Goal: Task Accomplishment & Management: Manage account settings

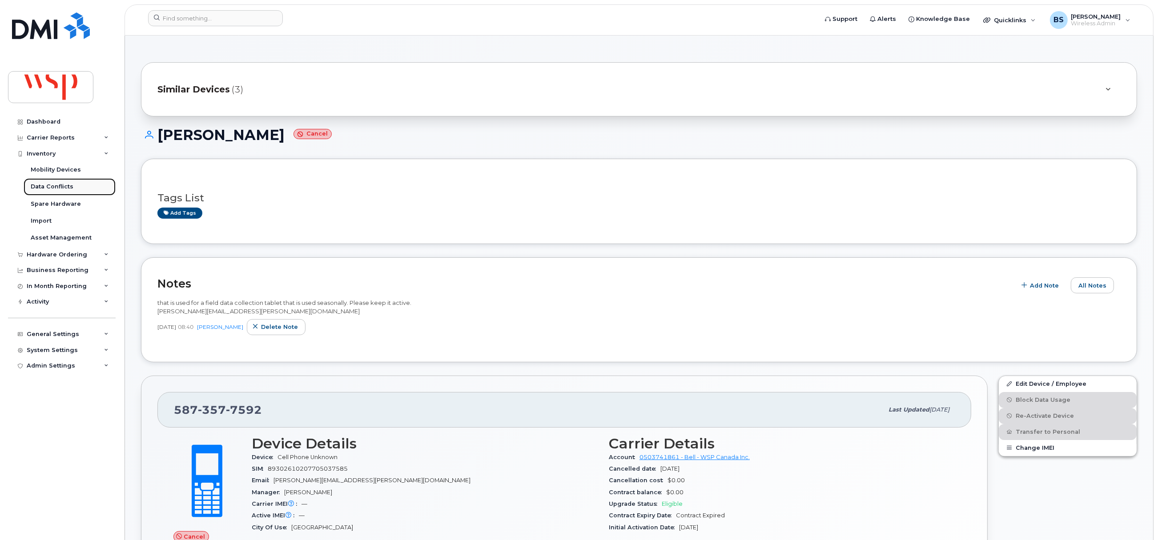
click at [41, 185] on div "Data Conflicts" at bounding box center [52, 187] width 43 height 8
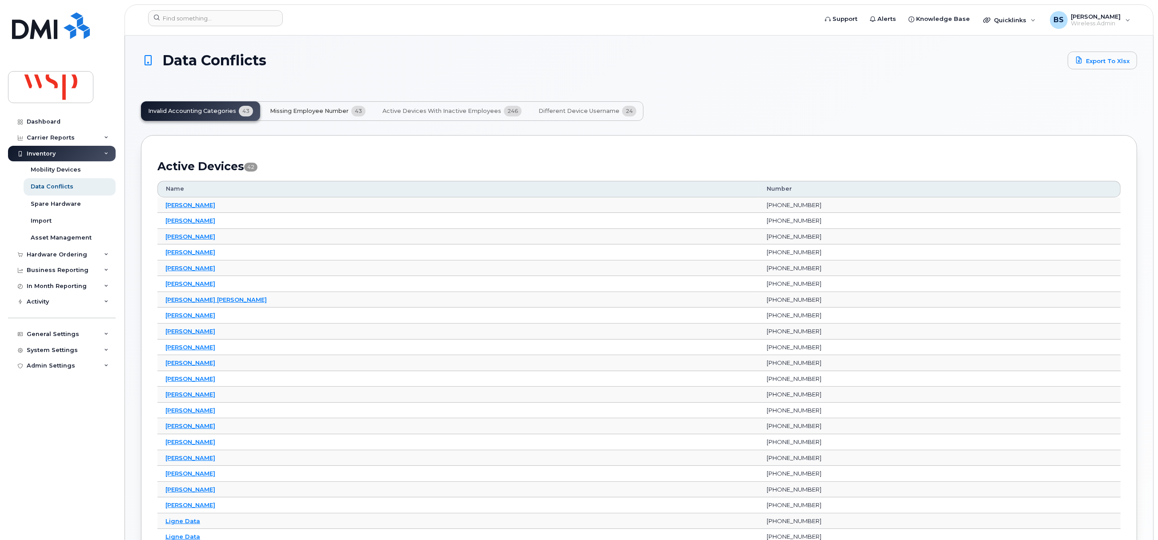
click at [309, 108] on span "Missing Employee Number" at bounding box center [309, 111] width 79 height 7
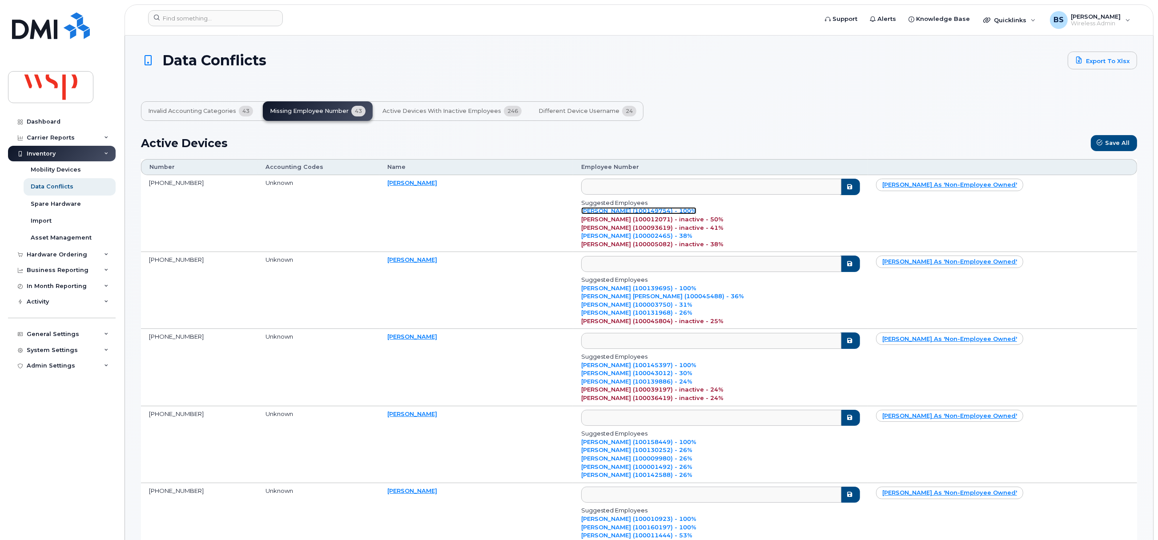
click at [648, 209] on link "[PERSON_NAME] (100149754) - 100%" at bounding box center [638, 210] width 115 height 7
type input "100149754"
click at [683, 286] on link "[PERSON_NAME] (100139695) - 100%" at bounding box center [638, 288] width 115 height 7
type input "100139695"
click at [673, 364] on link "[PERSON_NAME] (100145397) - 100%" at bounding box center [638, 365] width 115 height 7
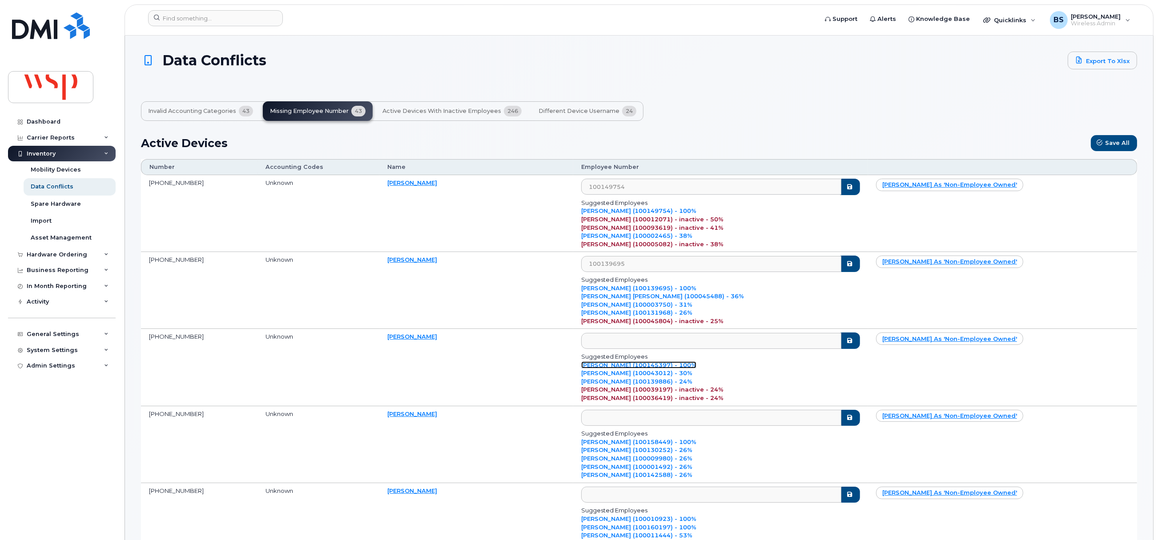
type input "100145397"
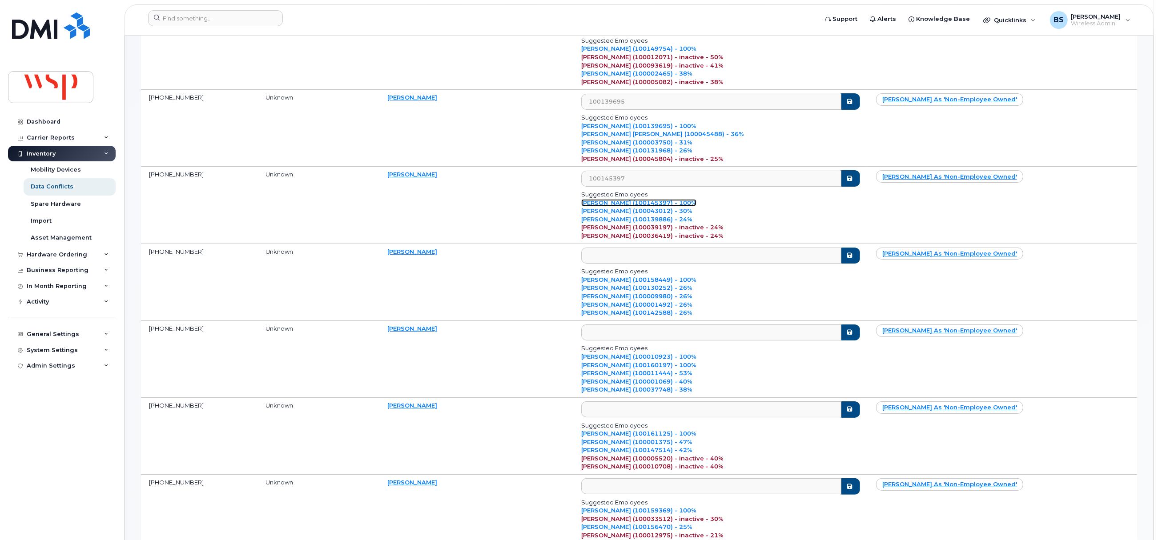
scroll to position [200, 0]
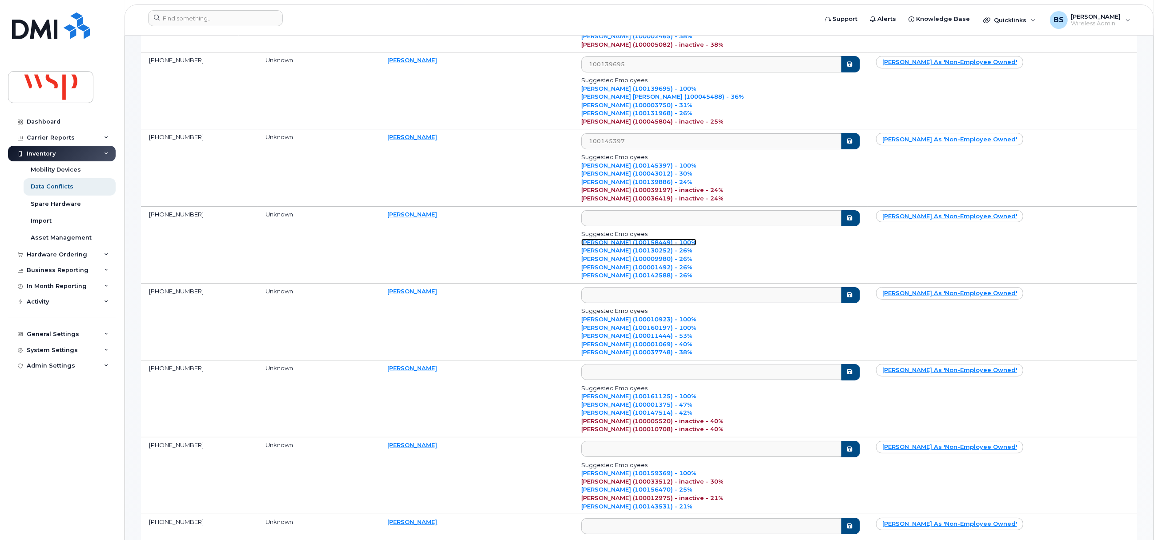
click at [681, 241] on link "[PERSON_NAME] (100158449) - 100%" at bounding box center [638, 242] width 115 height 7
type input "100158449"
click at [642, 399] on link "[PERSON_NAME] (100161125) - 100%" at bounding box center [638, 396] width 115 height 7
type input "100161125"
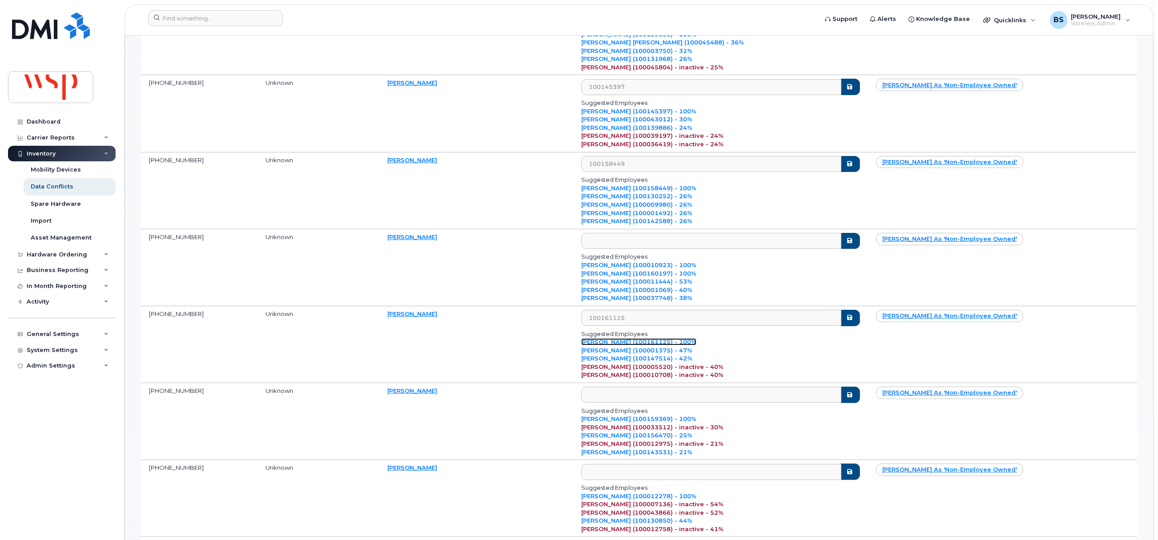
scroll to position [333, 0]
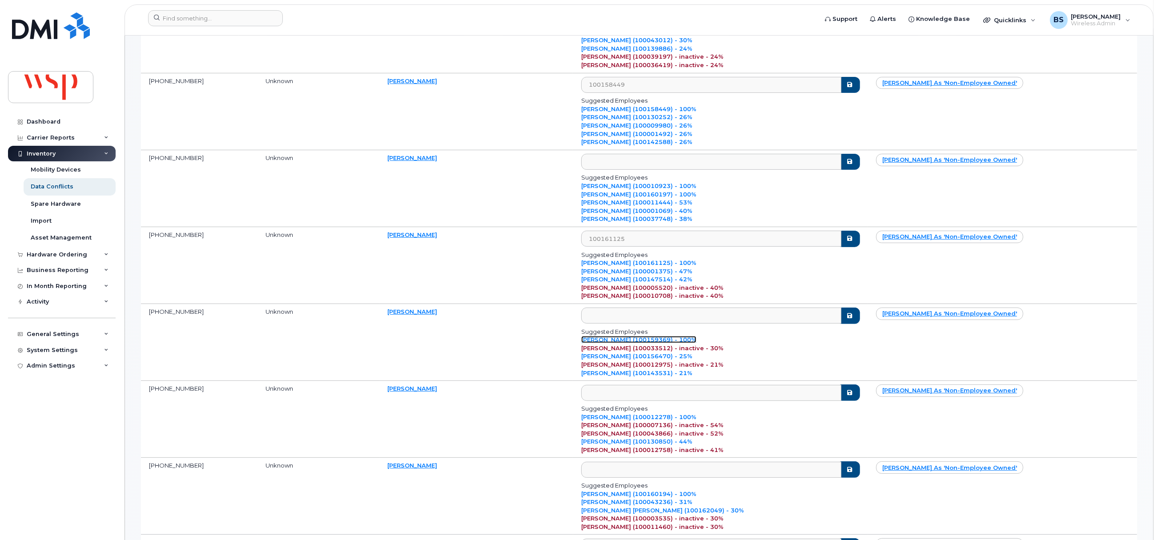
click at [684, 342] on link "[PERSON_NAME] (100159369) - 100%" at bounding box center [638, 339] width 115 height 7
type input "100159369"
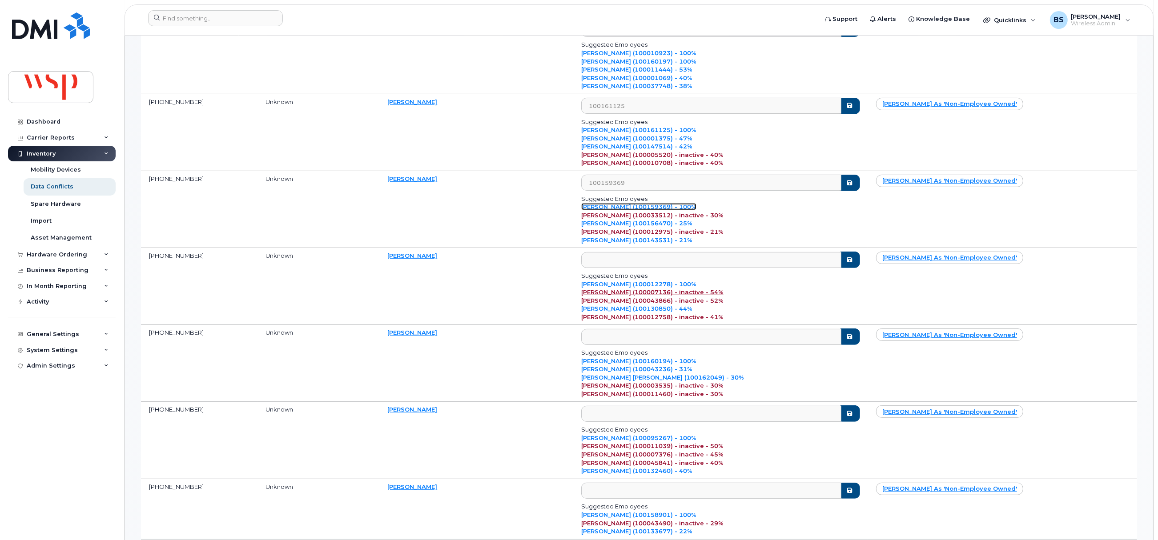
scroll to position [467, 0]
click at [673, 285] on link "[PERSON_NAME] (100012278) - 100%" at bounding box center [638, 283] width 115 height 7
type input "100012278"
click at [675, 362] on link "[PERSON_NAME] (100160194) - 100%" at bounding box center [638, 360] width 115 height 7
type input "100160194"
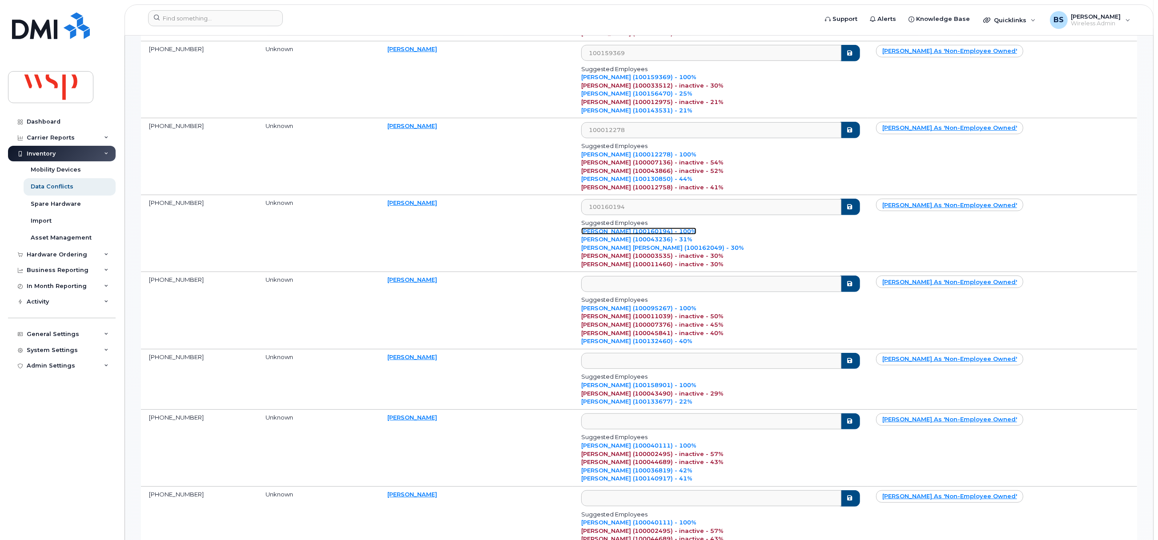
scroll to position [600, 0]
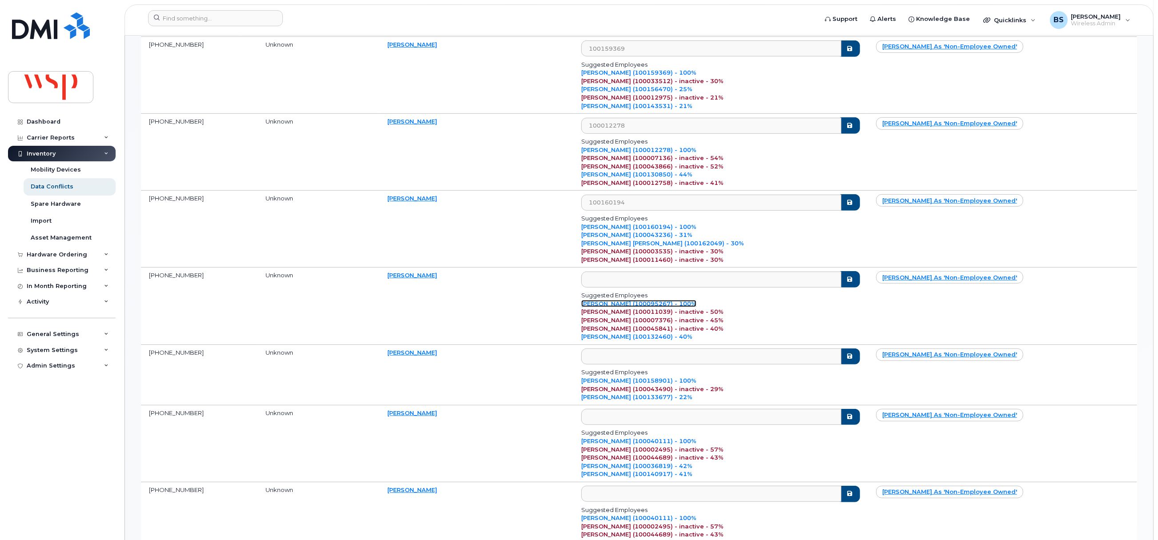
click at [644, 307] on link "[PERSON_NAME] (100095267) - 100%" at bounding box center [638, 303] width 115 height 7
type input "100095267"
click at [651, 383] on link "[PERSON_NAME] (100158901) - 100%" at bounding box center [638, 380] width 115 height 7
type input "100158901"
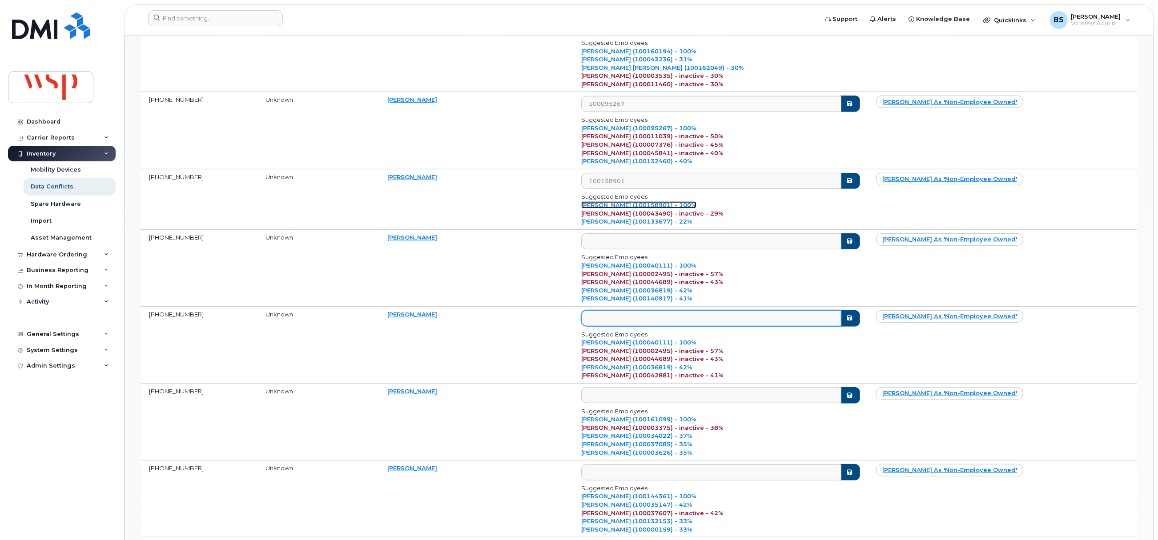
scroll to position [800, 0]
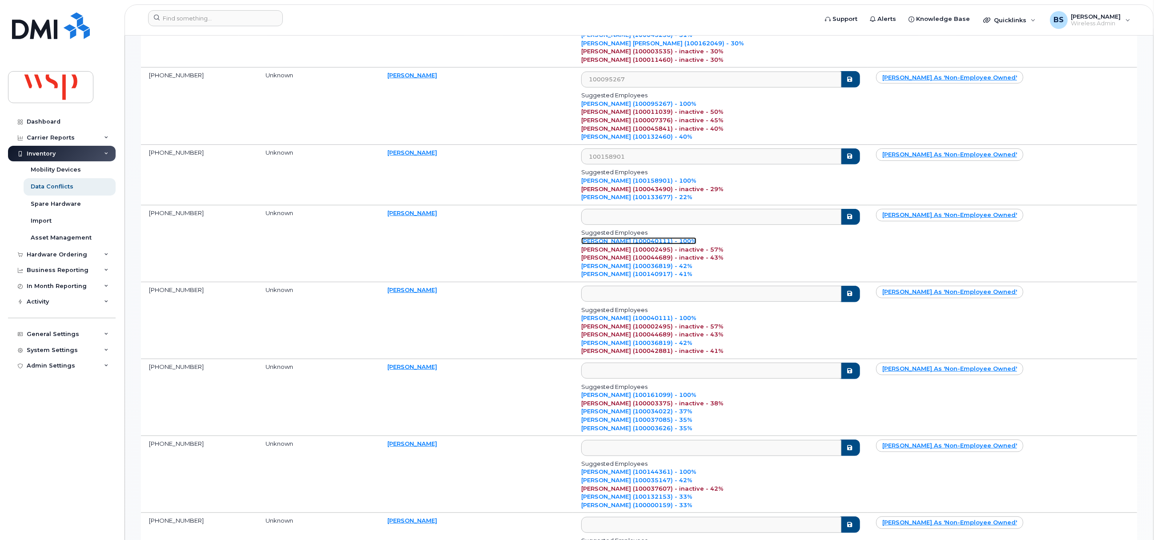
click at [650, 245] on link "[PERSON_NAME] (100040111) - 100%" at bounding box center [638, 240] width 115 height 7
type input "100040111"
click at [641, 321] on link "[PERSON_NAME] (100040111) - 100%" at bounding box center [638, 317] width 115 height 7
type input "100040111"
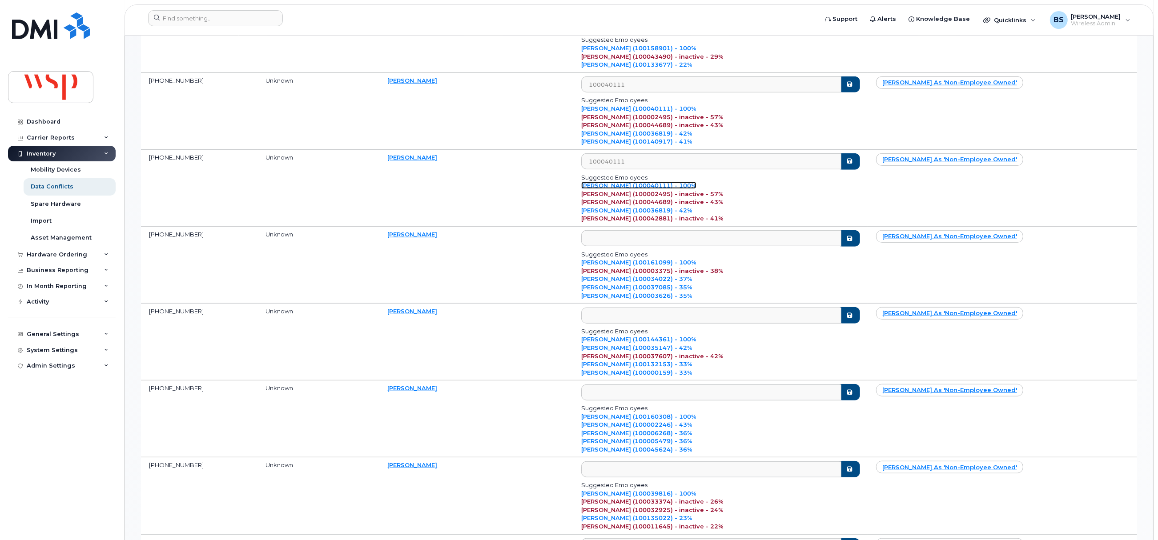
scroll to position [934, 0]
click at [648, 265] on link "[PERSON_NAME] (100161099) - 100%" at bounding box center [638, 261] width 115 height 7
type input "100161099"
click at [641, 342] on link "[PERSON_NAME] (100144361) - 100%" at bounding box center [638, 338] width 115 height 7
type input "100144361"
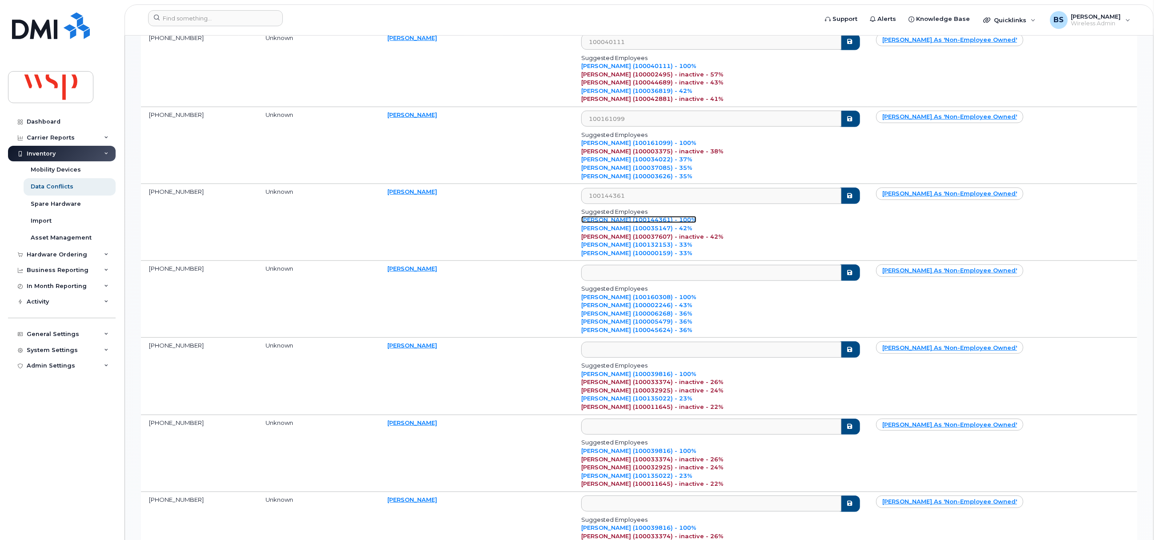
scroll to position [1067, 0]
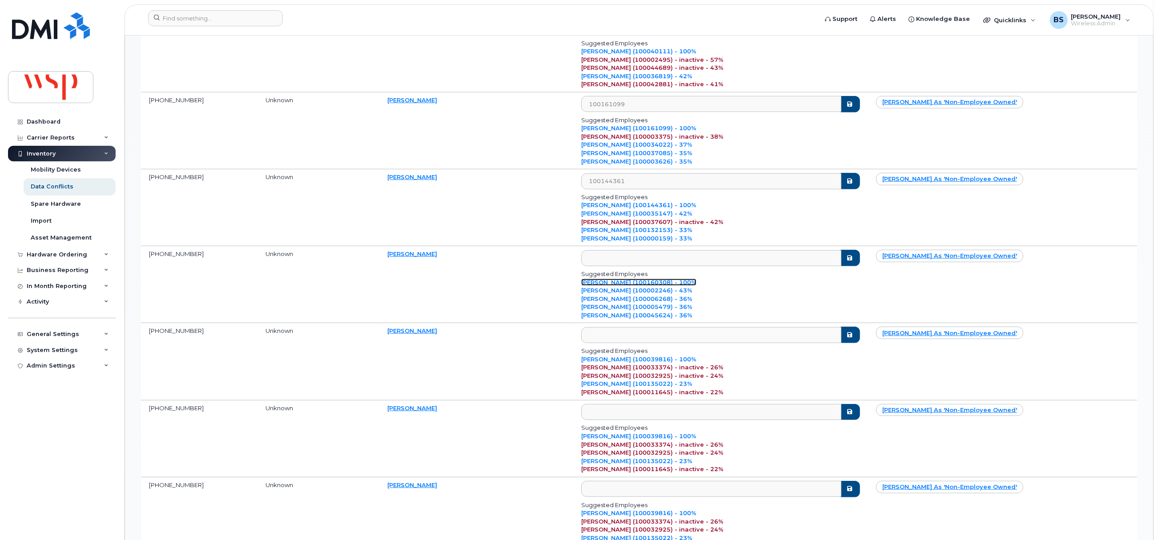
click at [634, 286] on link "[PERSON_NAME] (100160308) - 100%" at bounding box center [638, 282] width 115 height 7
type input "100160308"
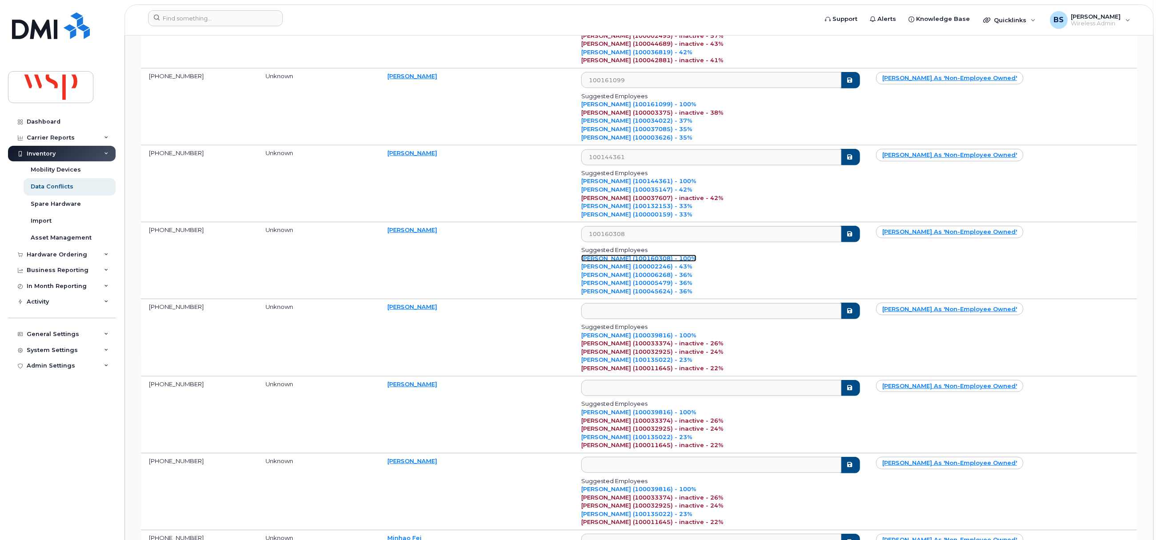
scroll to position [1133, 0]
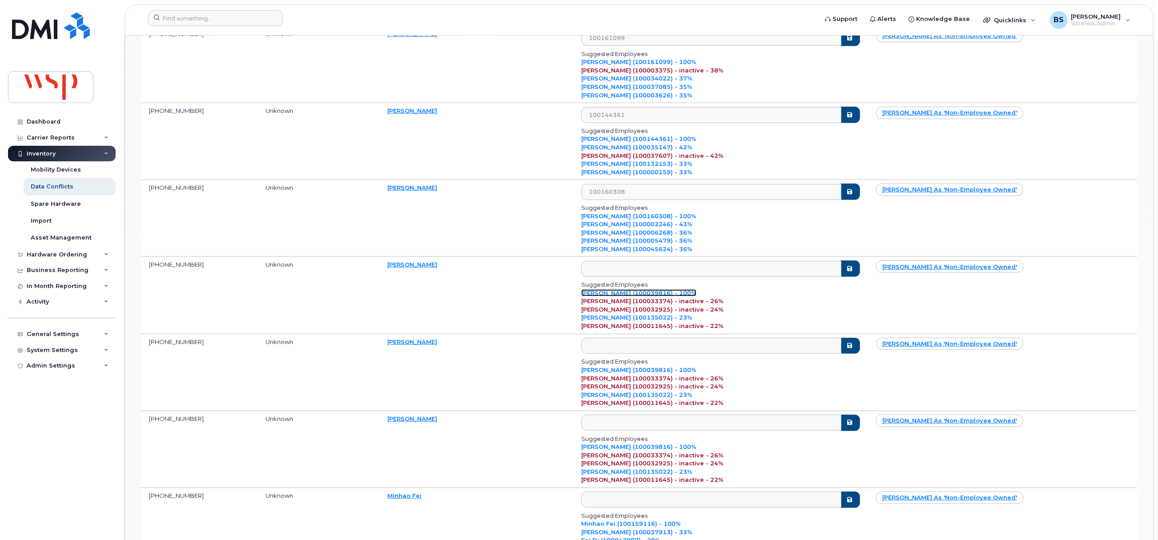
click at [663, 297] on link "[PERSON_NAME] (100039816) - 100%" at bounding box center [638, 292] width 115 height 7
type input "100039816"
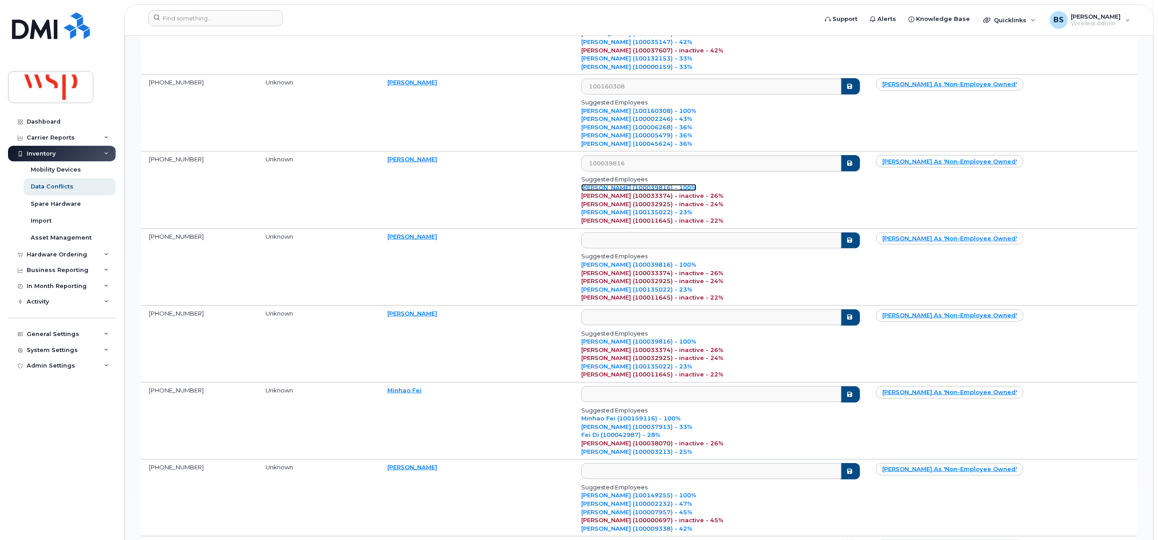
scroll to position [1267, 0]
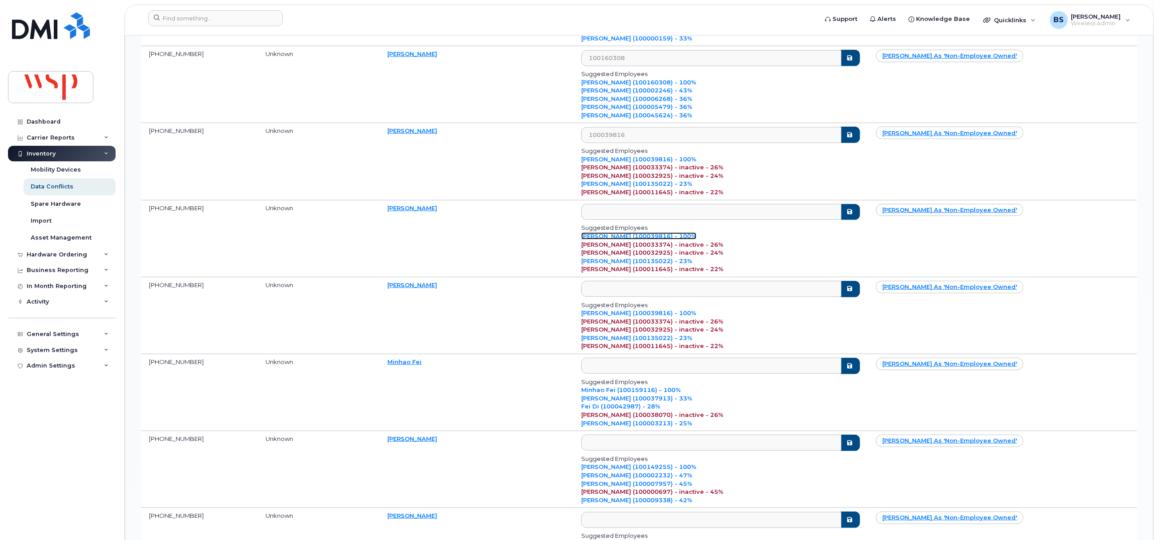
click at [653, 240] on link "[PERSON_NAME] (100039816) - 100%" at bounding box center [638, 236] width 115 height 7
type input "100039816"
click at [651, 317] on link "[PERSON_NAME] (100039816) - 100%" at bounding box center [638, 312] width 115 height 7
type input "100039816"
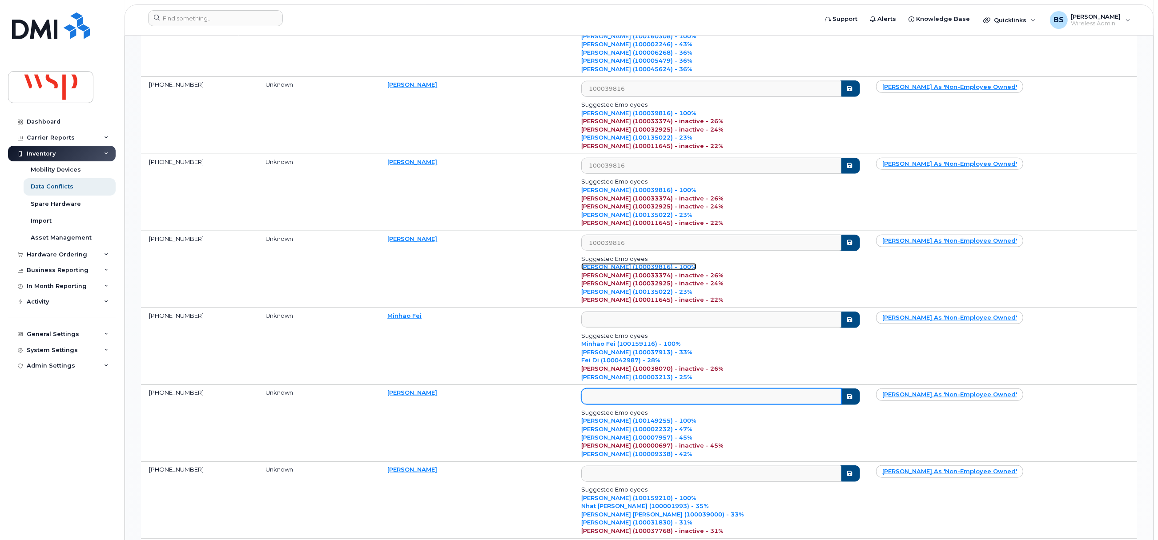
scroll to position [1401, 0]
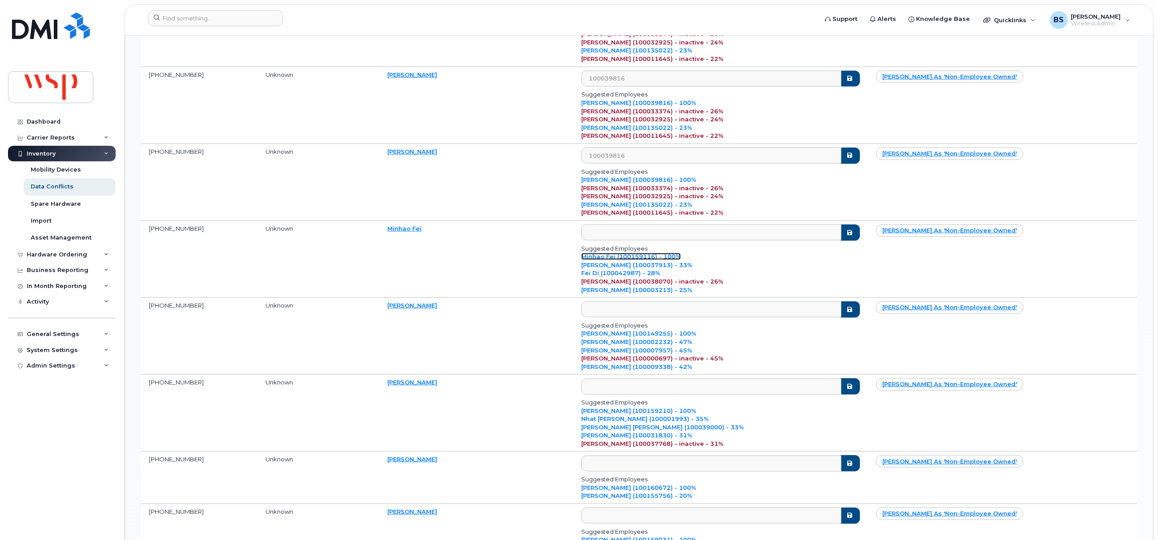
click at [629, 260] on link "Minhao Fei (100159116) - 100%" at bounding box center [631, 256] width 100 height 7
type input "100159116"
click at [651, 337] on link "[PERSON_NAME] (100149255) - 100%" at bounding box center [638, 333] width 115 height 7
type input "100149255"
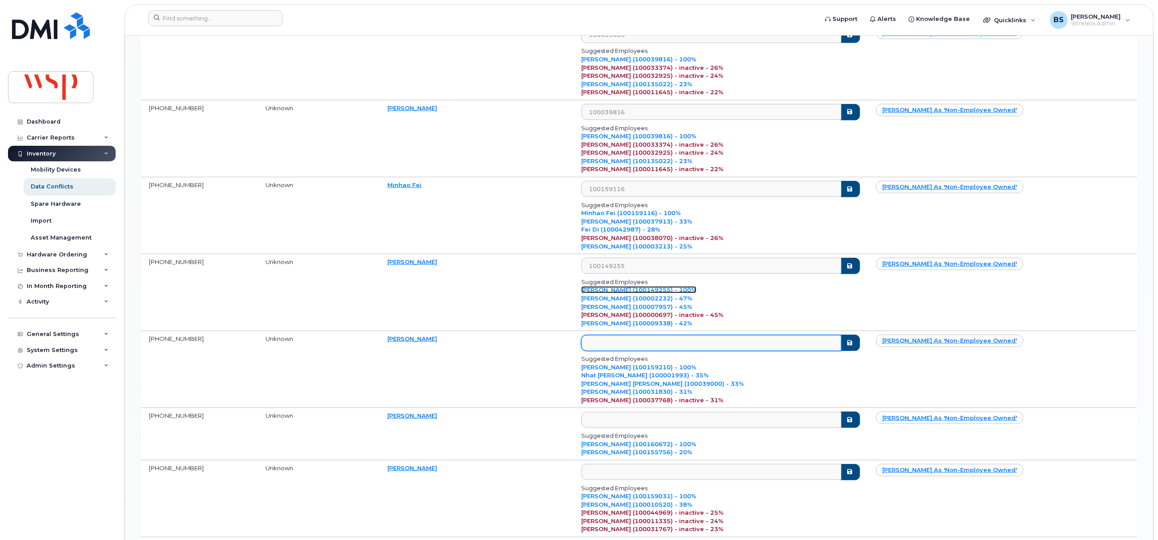
scroll to position [1467, 0]
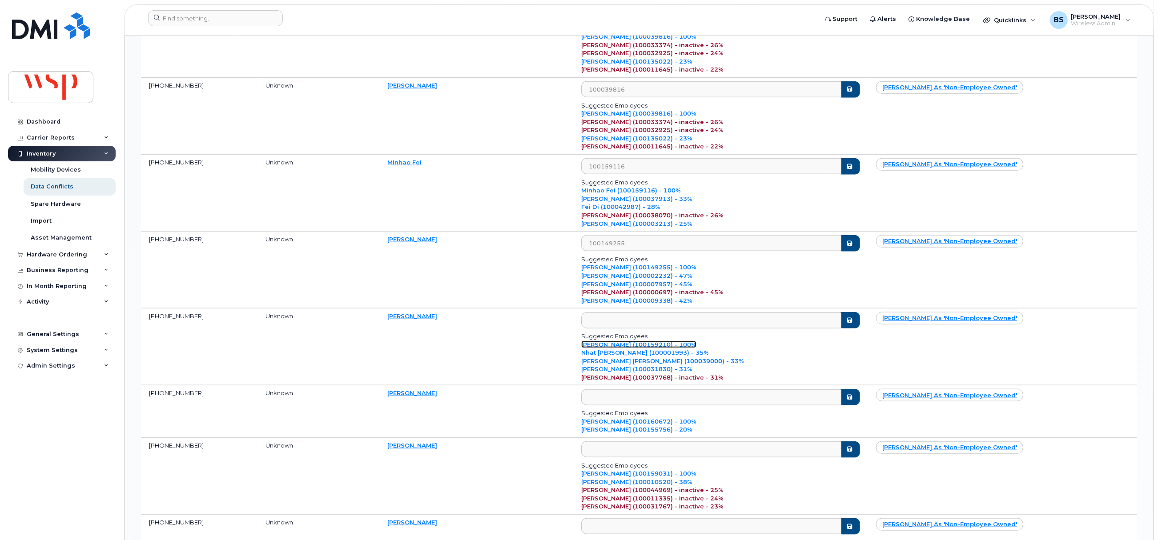
click at [644, 348] on link "[PERSON_NAME] (100159210) - 100%" at bounding box center [638, 344] width 115 height 7
type input "100159210"
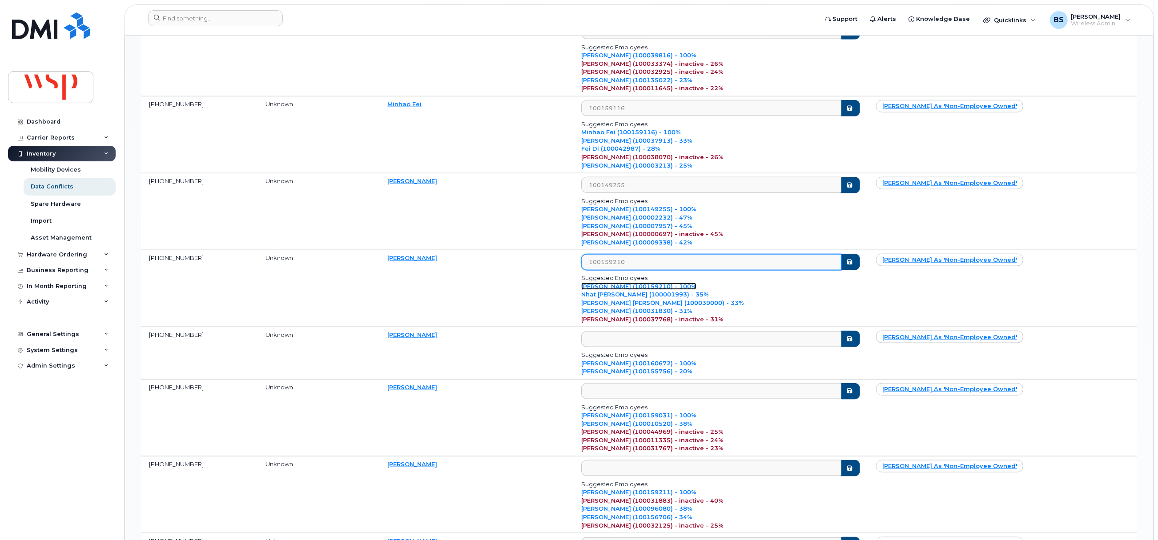
scroll to position [1601, 0]
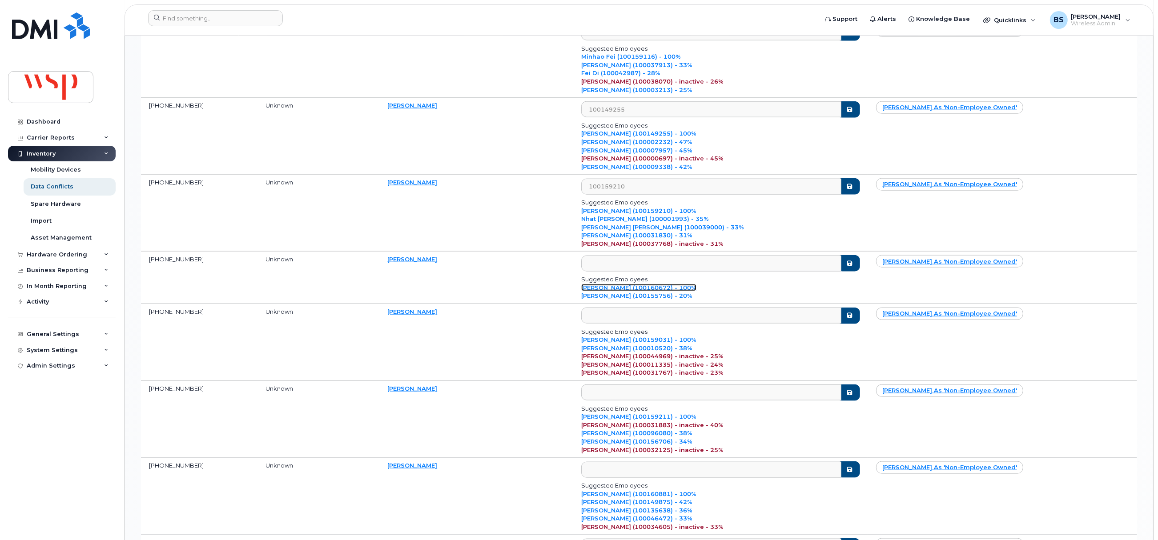
click at [644, 291] on link "[PERSON_NAME] (100160672) - 100%" at bounding box center [638, 287] width 115 height 7
type input "100160672"
click at [654, 343] on link "[PERSON_NAME] (100159031) - 100%" at bounding box center [638, 339] width 115 height 7
type input "100159031"
click at [654, 420] on link "[PERSON_NAME] (100159211) - 100%" at bounding box center [638, 416] width 115 height 7
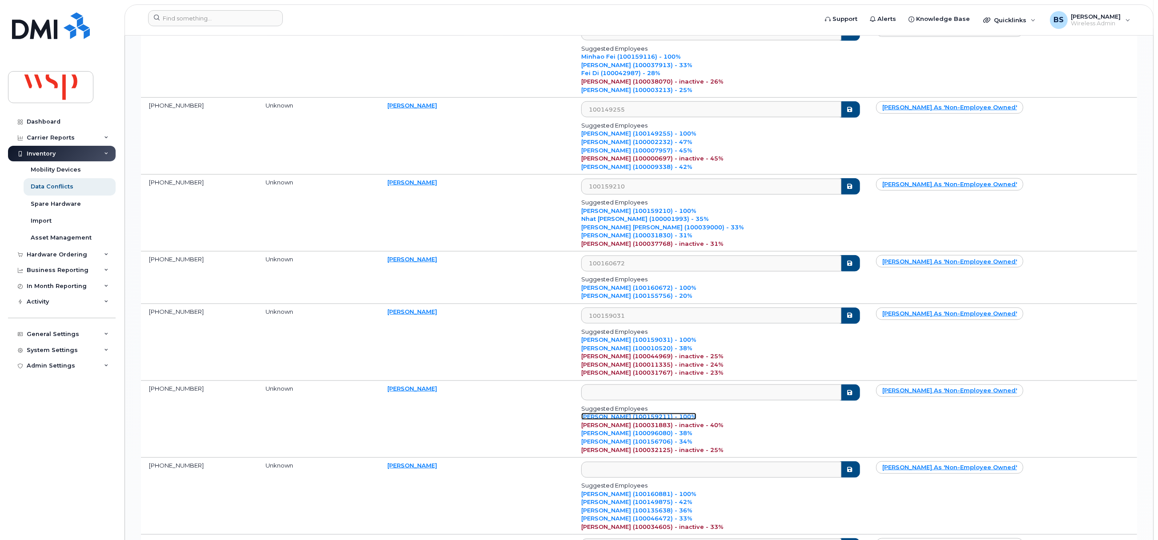
type input "100159211"
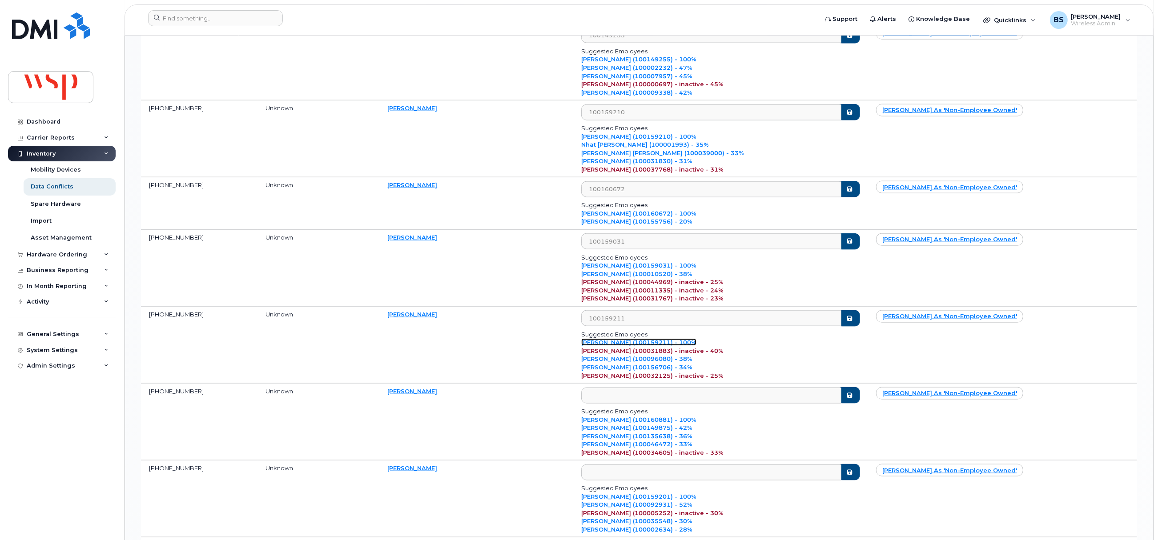
scroll to position [1800, 0]
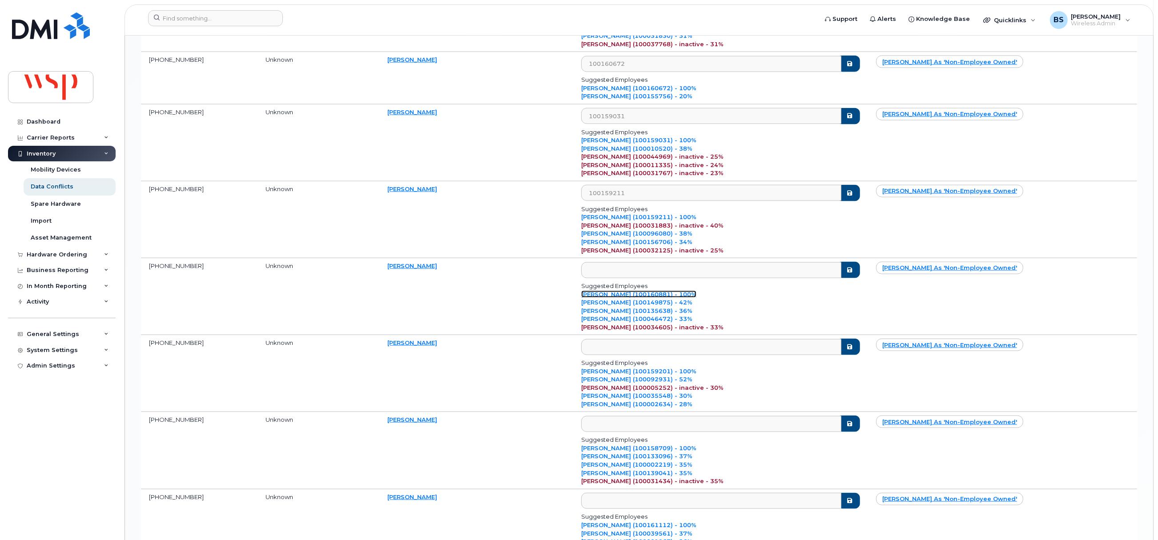
click at [651, 298] on link "[PERSON_NAME] (100160881) - 100%" at bounding box center [638, 294] width 115 height 7
type input "100160881"
click at [662, 375] on link "[PERSON_NAME] (100159201) - 100%" at bounding box center [638, 371] width 115 height 7
type input "100159201"
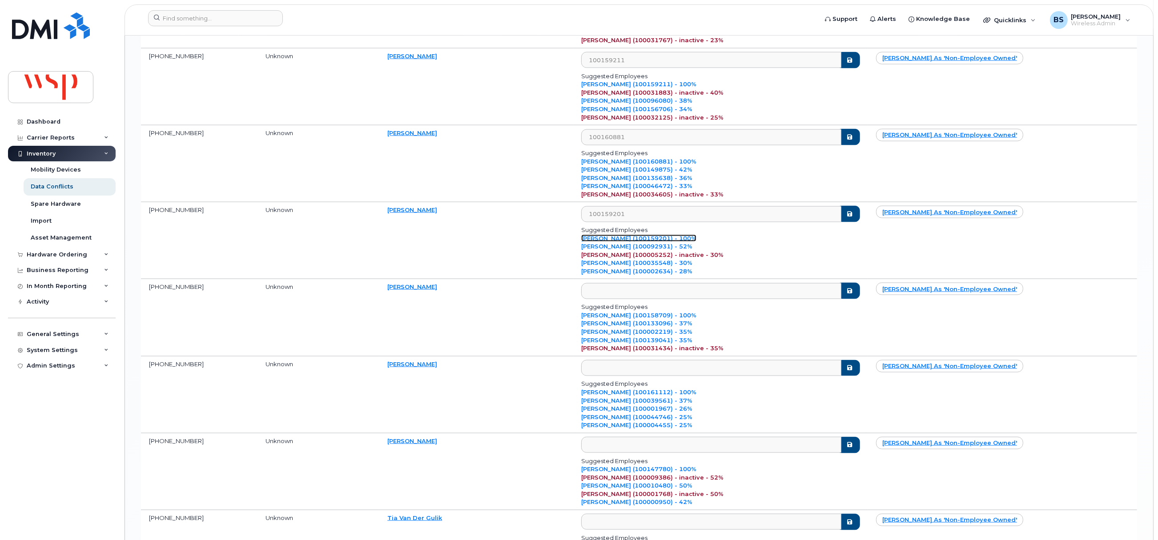
scroll to position [1934, 0]
click at [647, 318] on link "[PERSON_NAME] (100158709) - 100%" at bounding box center [638, 314] width 115 height 7
type input "100158709"
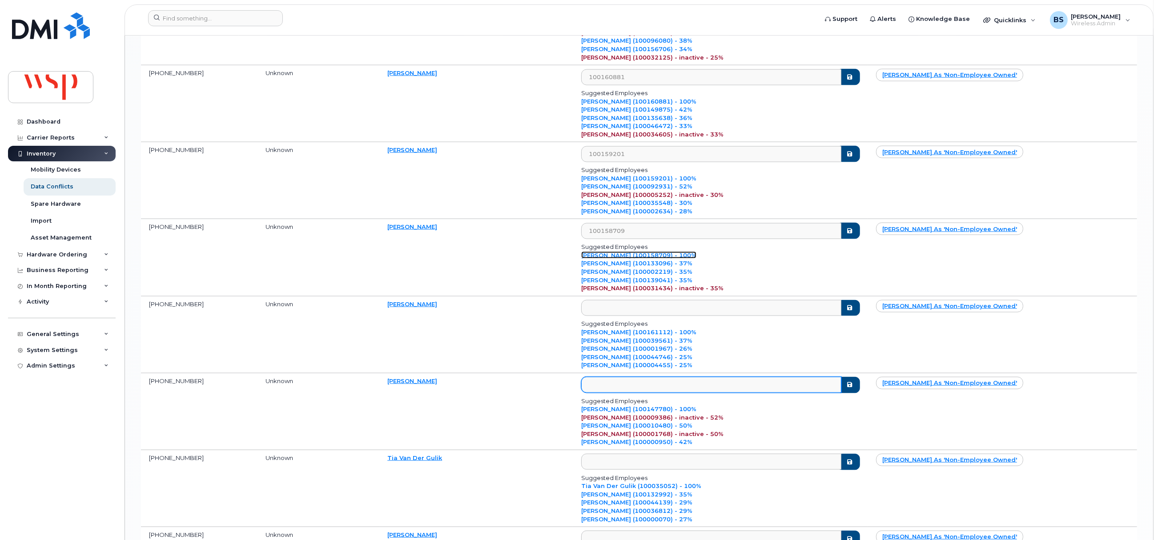
scroll to position [2068, 0]
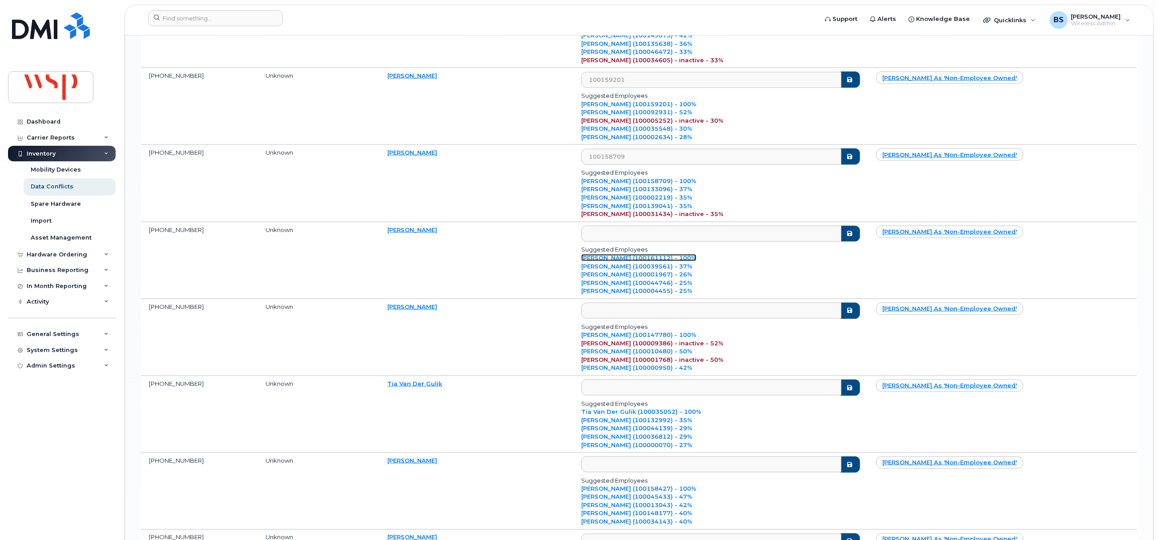
click at [636, 261] on link "[PERSON_NAME] (100161112) - 100%" at bounding box center [638, 257] width 115 height 7
type input "100161112"
click at [656, 338] on link "[PERSON_NAME] (100147780) - 100%" at bounding box center [638, 334] width 115 height 7
type input "100147780"
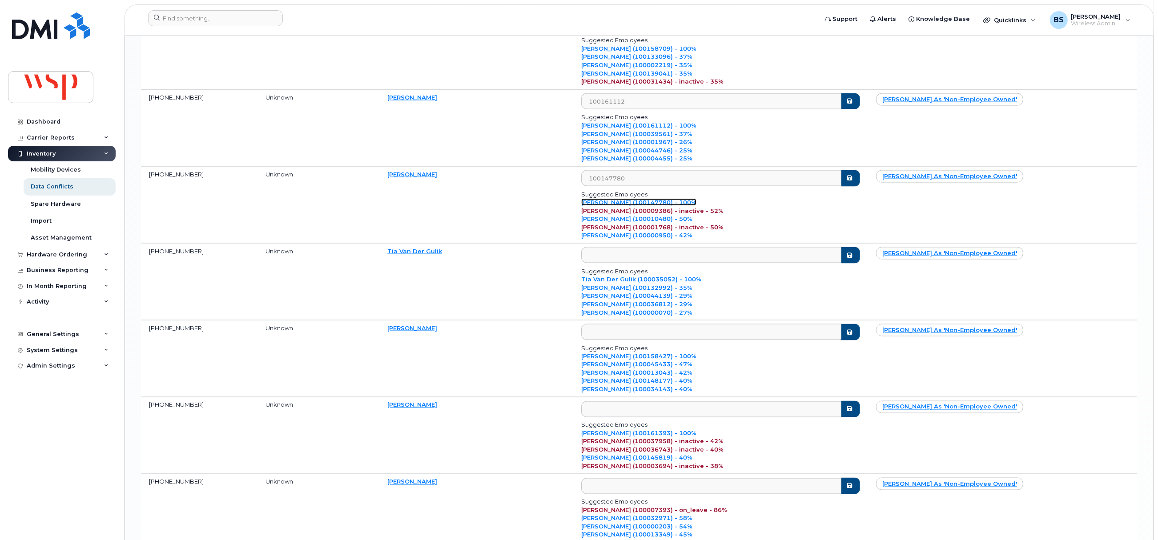
scroll to position [2201, 0]
click at [659, 282] on link "Tia Van Der Gulik (100035052) - 100%" at bounding box center [641, 278] width 120 height 7
type input "100035052"
click at [655, 359] on link "[PERSON_NAME] (100158427) - 100%" at bounding box center [638, 355] width 115 height 7
type input "100158427"
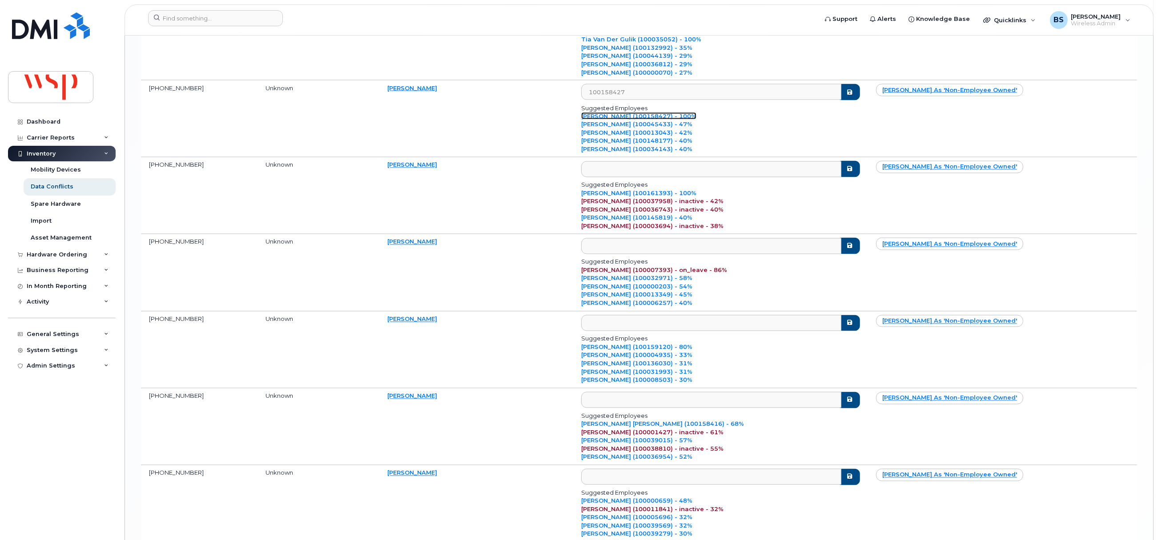
scroll to position [2467, 0]
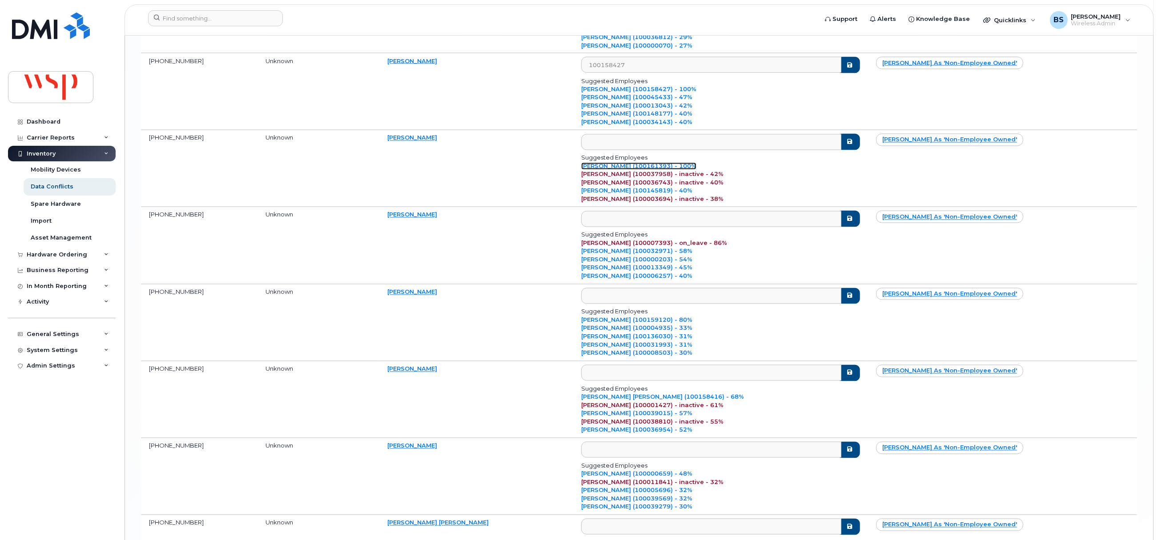
click at [653, 170] on link "[PERSON_NAME] (100161393) - 100%" at bounding box center [638, 166] width 115 height 7
type input "100161393"
click at [701, 247] on link "[PERSON_NAME] (100007393) - on_leave - 86%" at bounding box center [654, 243] width 146 height 7
type input "100007393"
click at [650, 324] on link "[PERSON_NAME] (100159120) - 80%" at bounding box center [636, 320] width 111 height 7
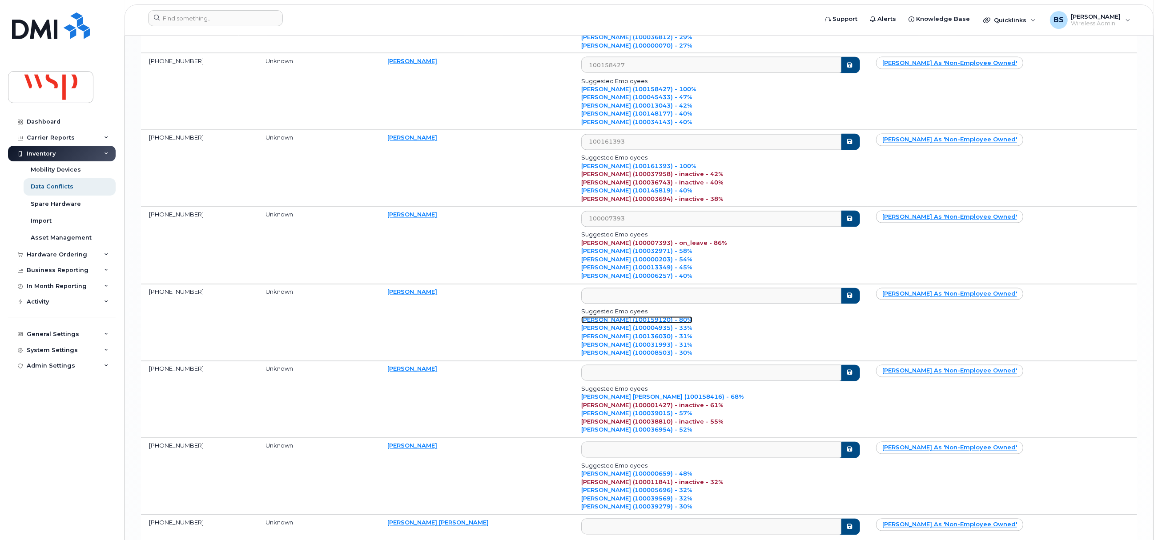
type input "100159120"
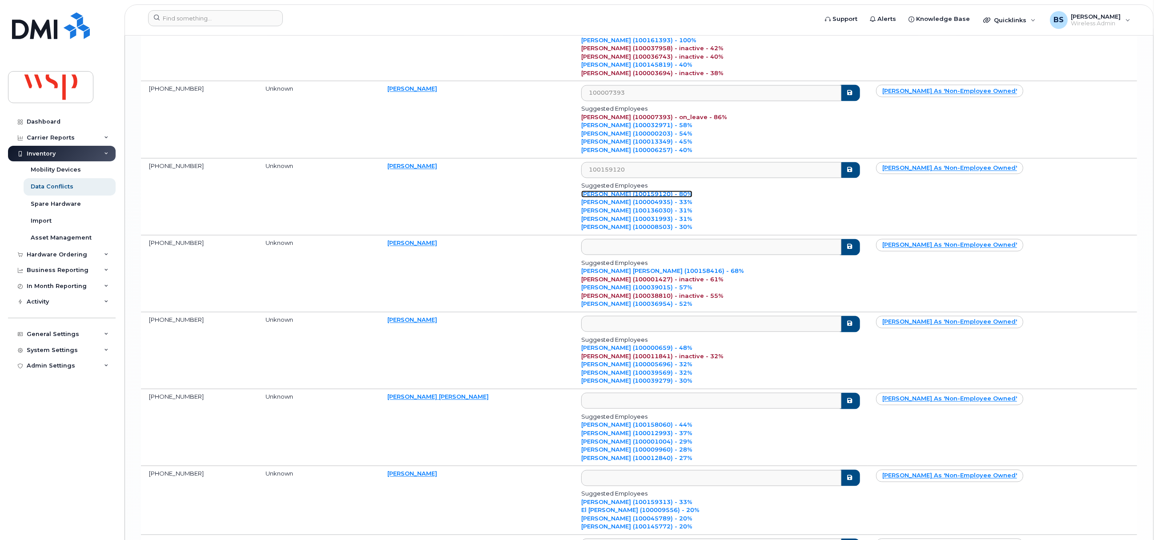
scroll to position [2601, 0]
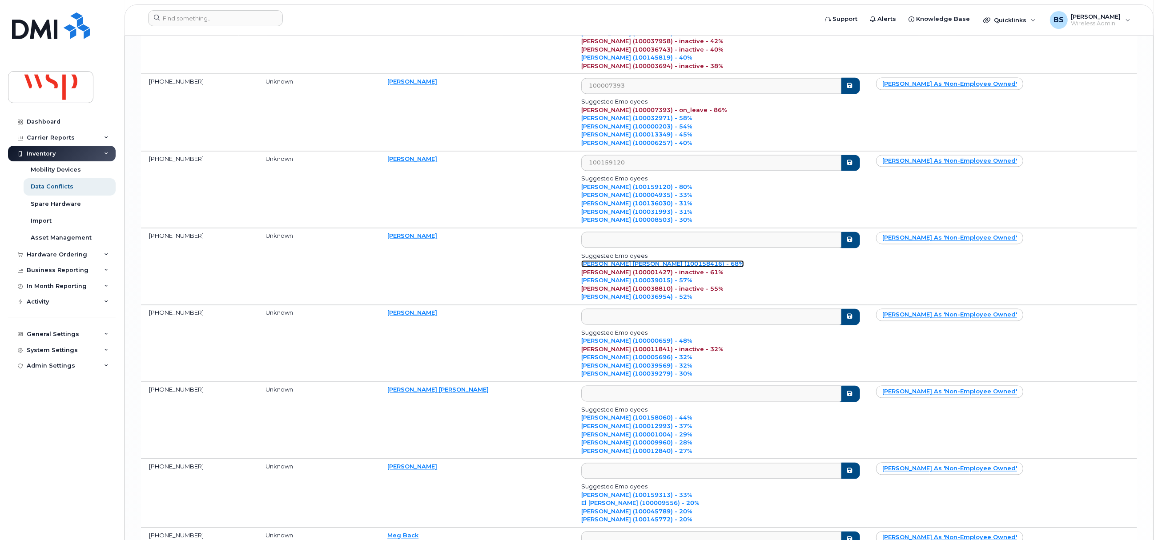
click at [659, 267] on link "[PERSON_NAME] [PERSON_NAME] (100158416) - 68%" at bounding box center [662, 263] width 163 height 7
type input "100158416"
click at [666, 344] on link "[PERSON_NAME] (100000659) - 48%" at bounding box center [636, 340] width 111 height 7
type input "100000659"
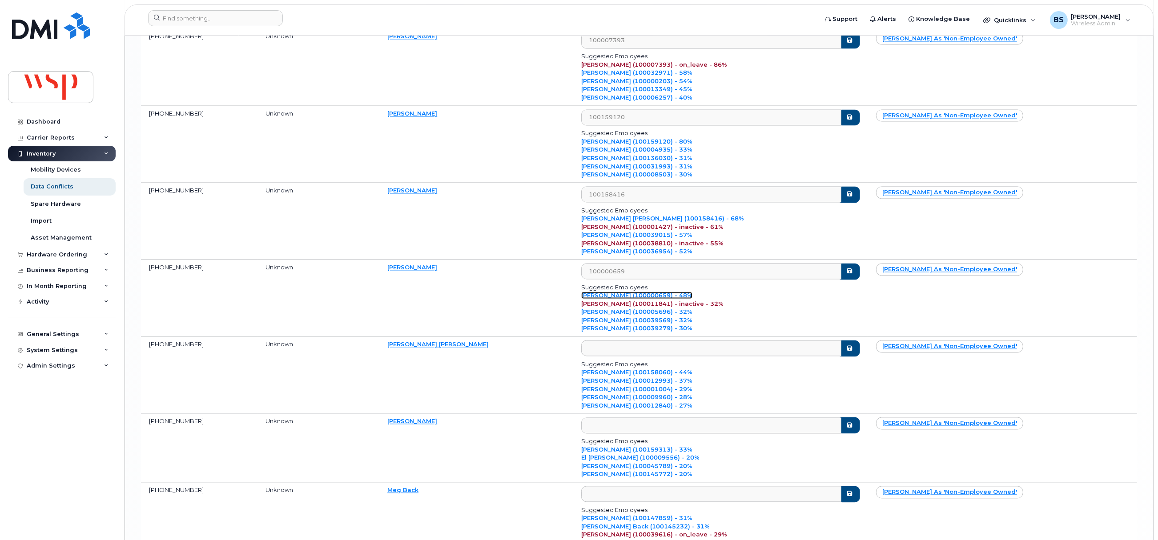
scroll to position [2734, 0]
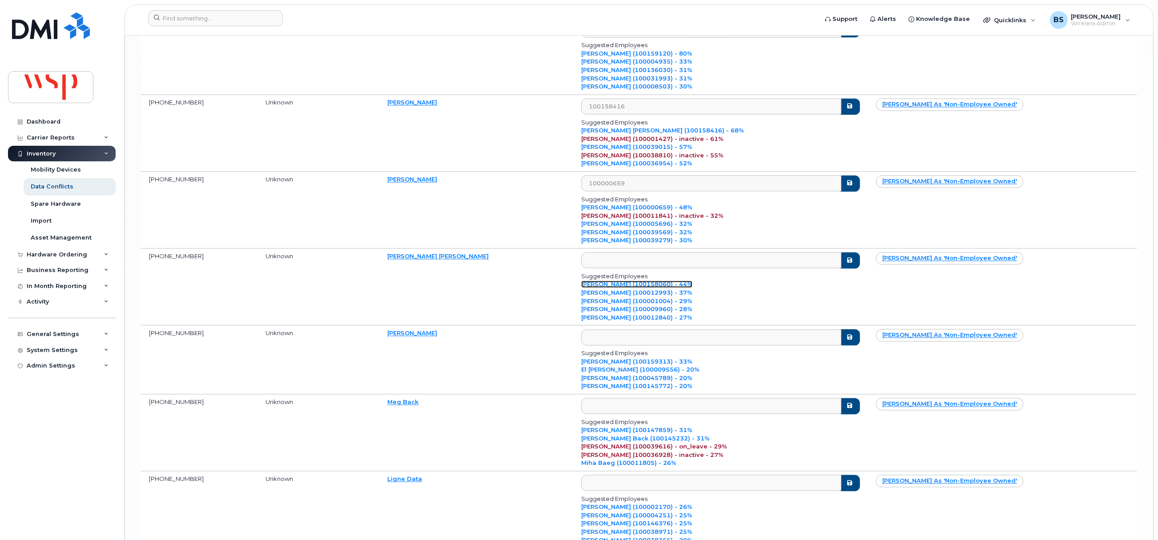
click at [644, 288] on link "[PERSON_NAME] (100158060) - 44%" at bounding box center [636, 284] width 111 height 7
type input "100158060"
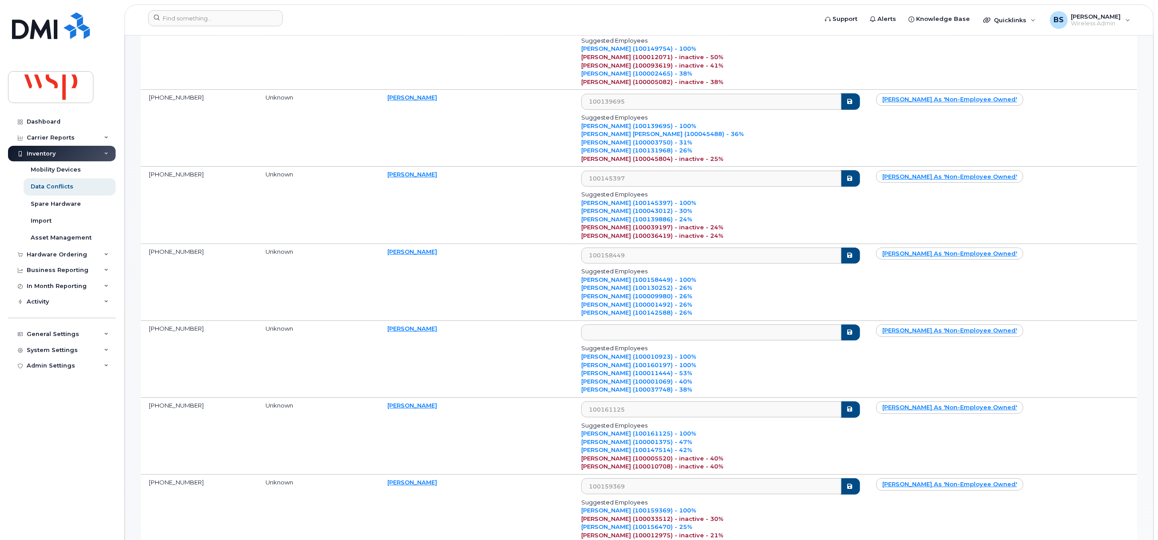
scroll to position [0, 0]
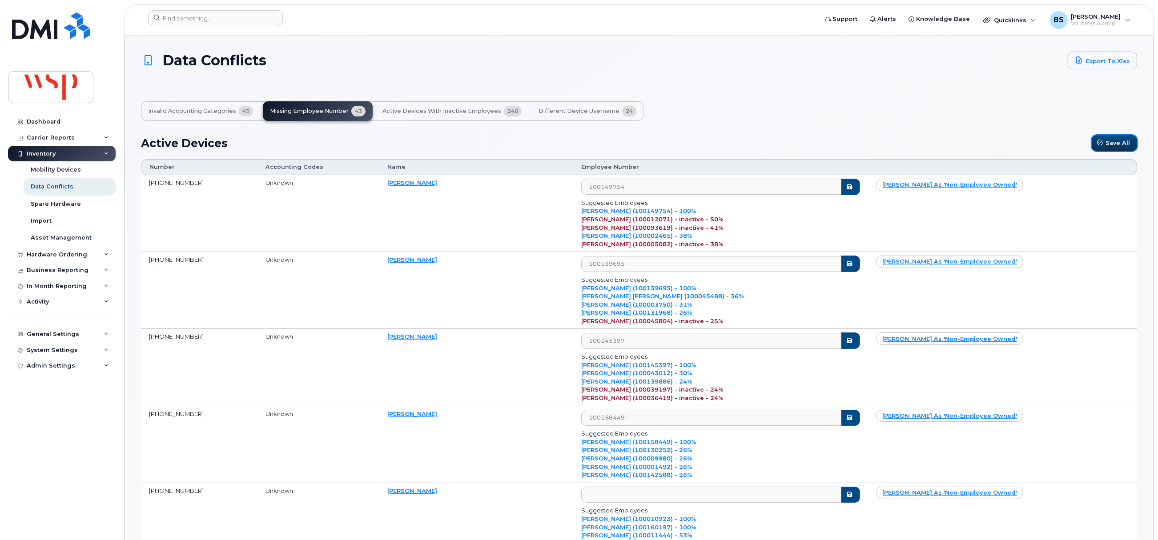
click at [1114, 144] on span "Save All" at bounding box center [1117, 143] width 24 height 8
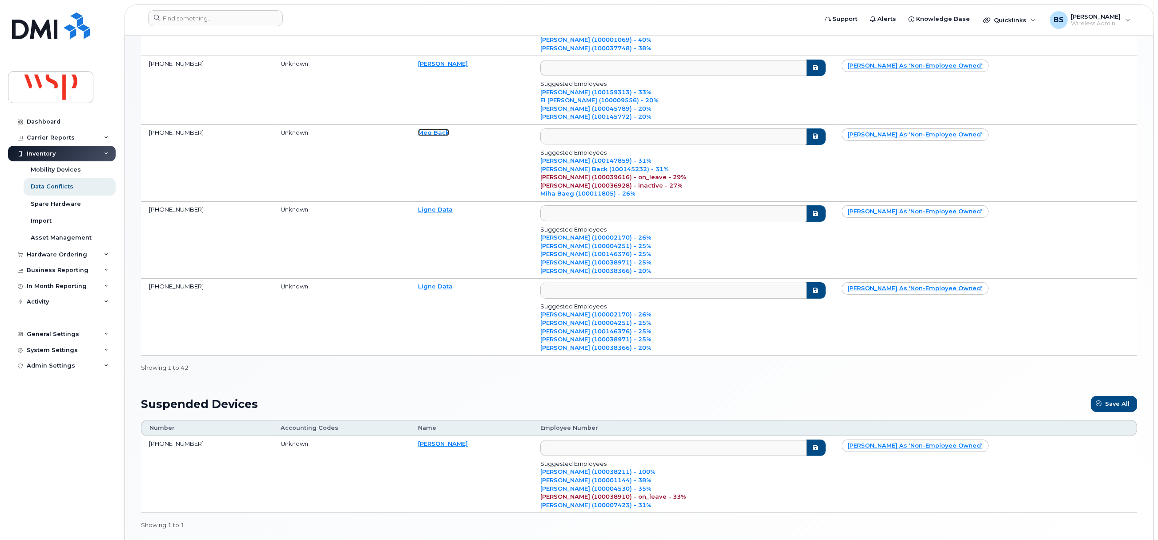
scroll to position [200, 0]
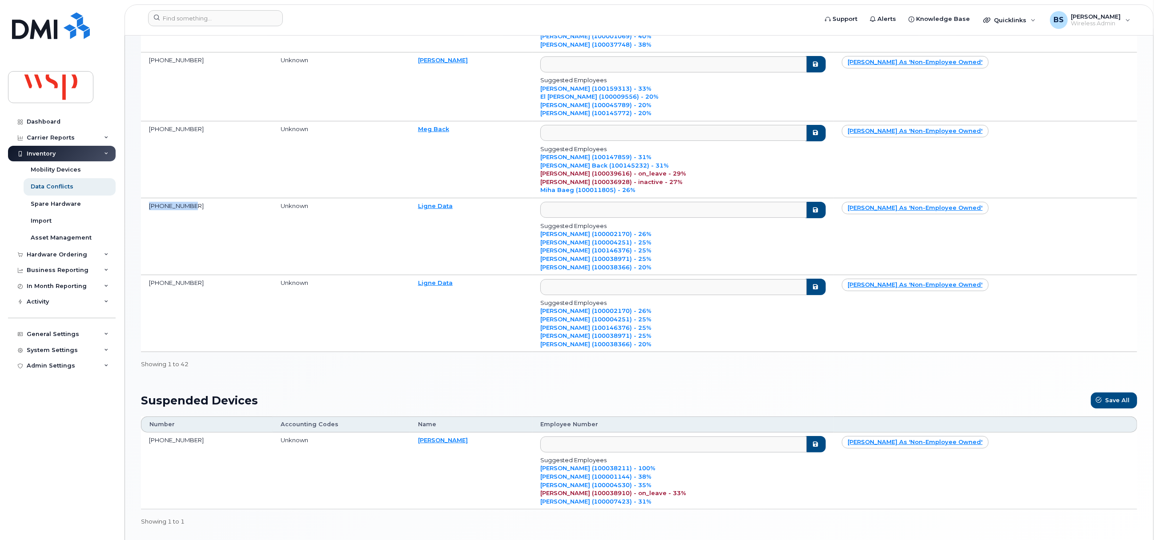
drag, startPoint x: 213, startPoint y: 209, endPoint x: 141, endPoint y: 212, distance: 72.1
click at [141, 212] on td "[PHONE_NUMBER]" at bounding box center [207, 236] width 132 height 77
copy td "[PHONE_NUMBER]"
drag, startPoint x: 198, startPoint y: 283, endPoint x: 148, endPoint y: 288, distance: 50.9
click at [148, 288] on td "[PHONE_NUMBER]" at bounding box center [207, 313] width 132 height 77
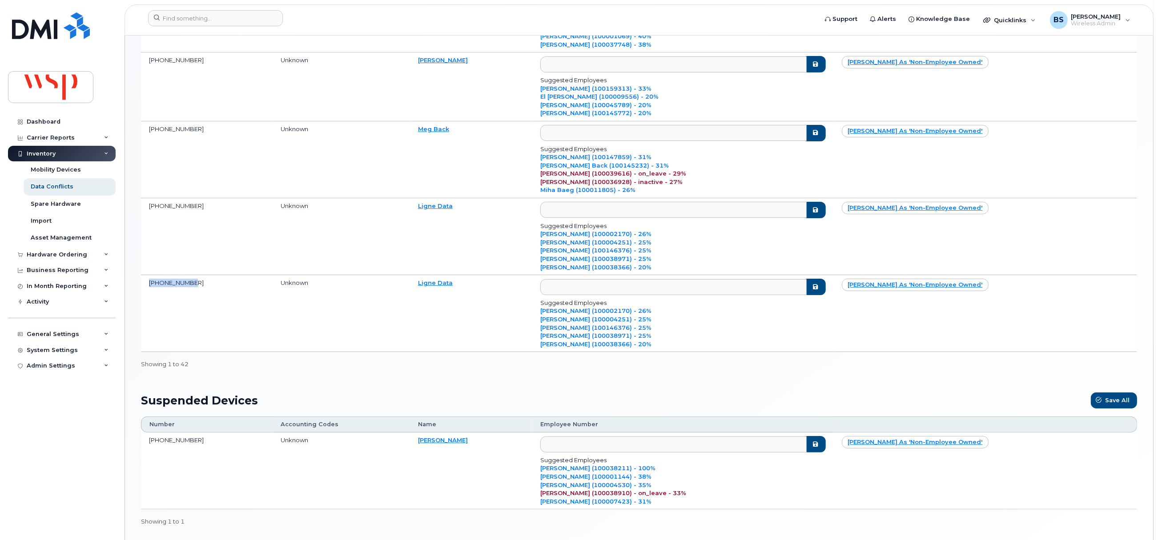
copy td "[PHONE_NUMBER]"
drag, startPoint x: 467, startPoint y: 285, endPoint x: 417, endPoint y: 285, distance: 49.8
click at [427, 285] on td "Ligne Data" at bounding box center [471, 313] width 122 height 77
copy link "Ligne Data"
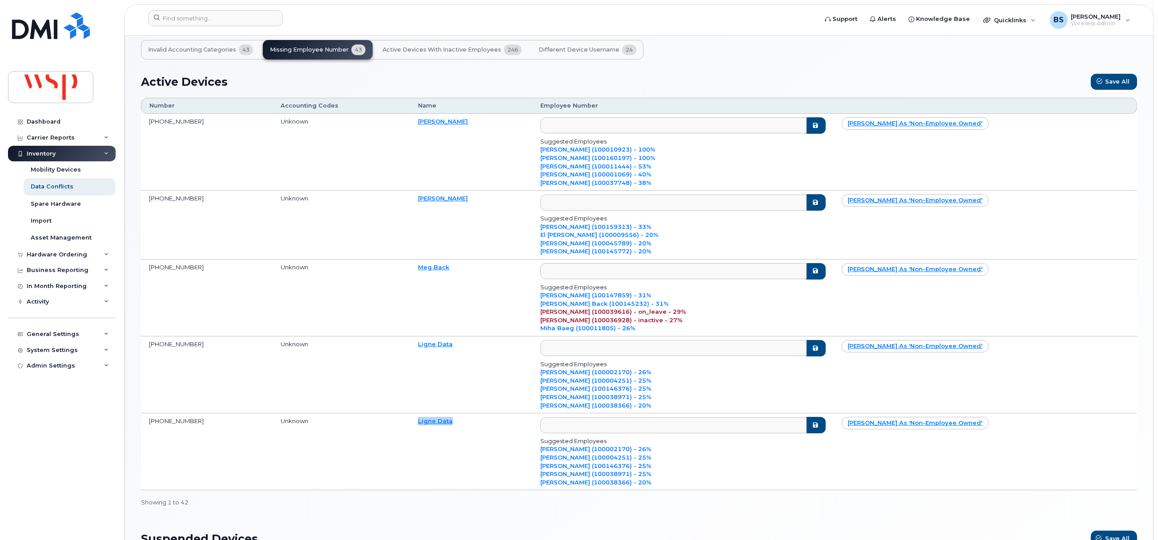
scroll to position [0, 0]
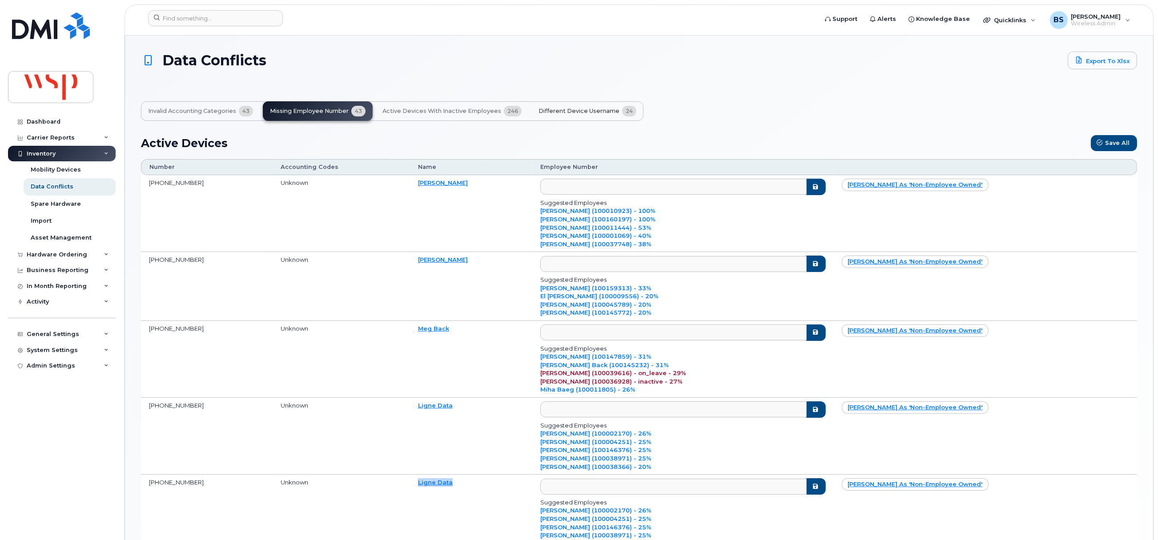
click at [555, 111] on span "Different Device Username" at bounding box center [578, 111] width 81 height 7
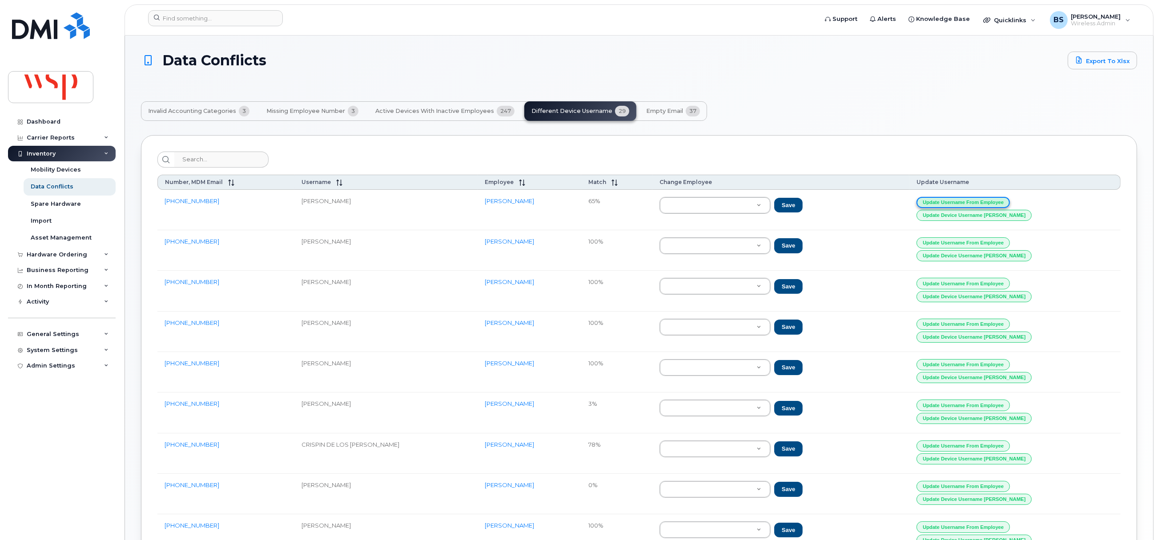
click at [1005, 202] on button "Update Username from Employee" at bounding box center [962, 202] width 93 height 11
click at [966, 202] on button "Update Username from Employee" at bounding box center [962, 202] width 93 height 11
click at [992, 203] on button "Update Username from Employee" at bounding box center [962, 202] width 93 height 11
click at [986, 202] on button "Update Username from Employee" at bounding box center [962, 202] width 93 height 11
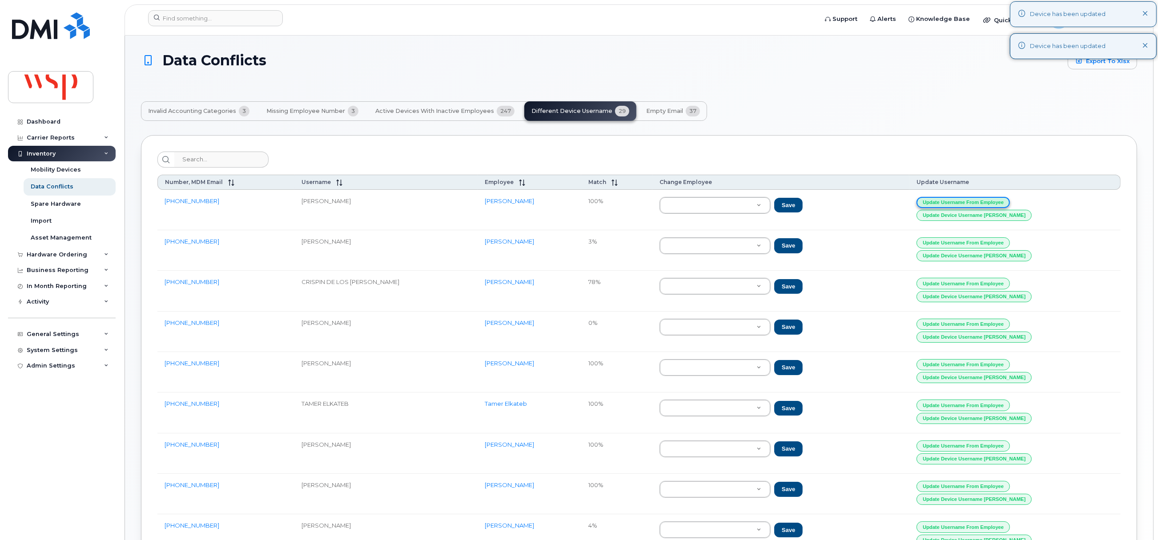
click at [985, 201] on button "Update Username from Employee" at bounding box center [962, 202] width 93 height 11
click at [979, 244] on button "Update Username from Employee" at bounding box center [962, 242] width 93 height 11
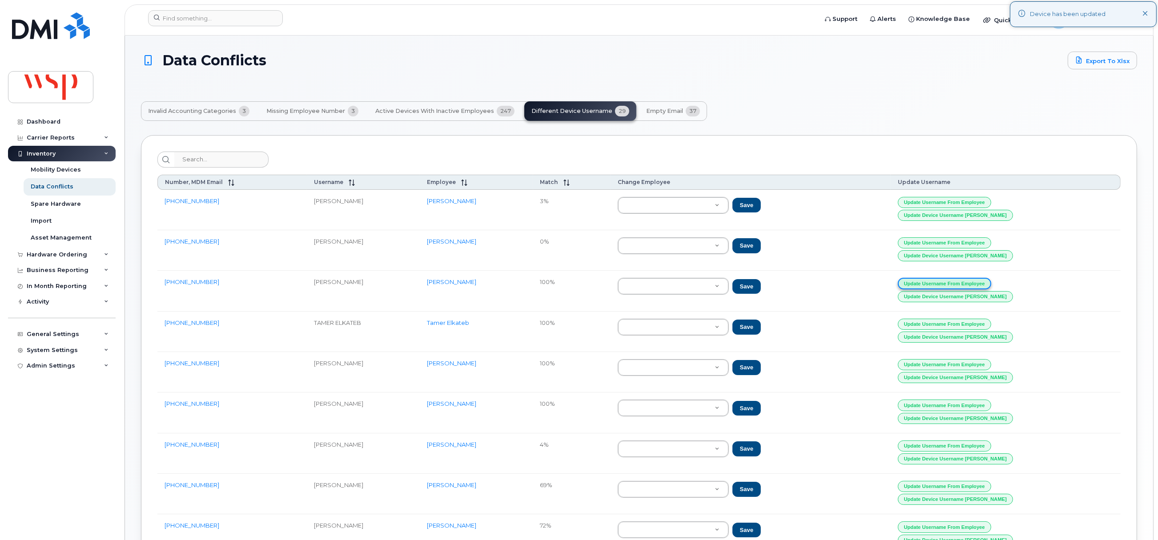
click at [985, 285] on button "Update Username from Employee" at bounding box center [944, 283] width 93 height 11
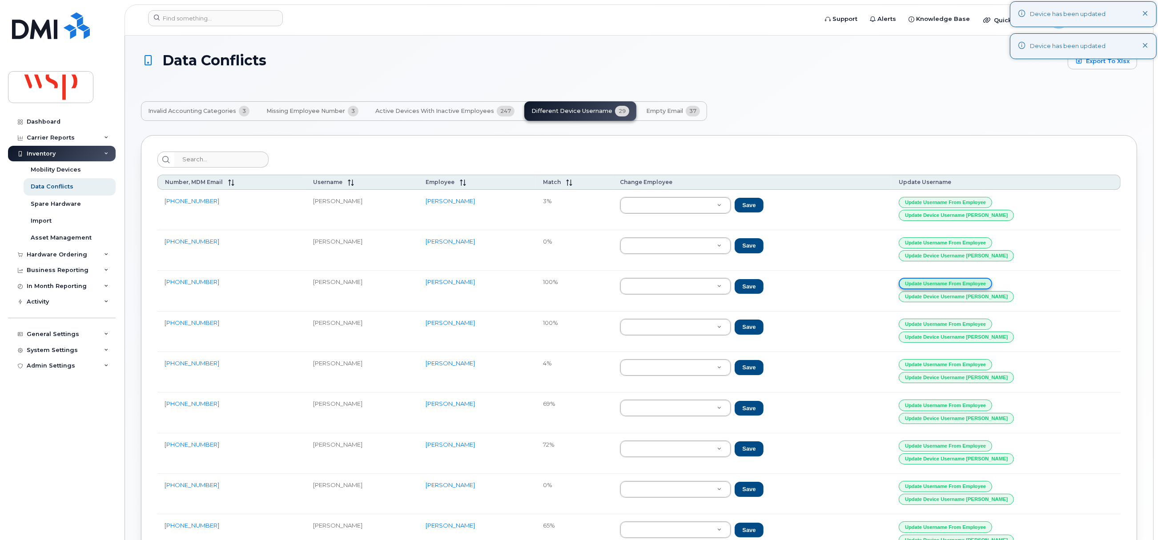
click at [985, 285] on button "Update Username from Employee" at bounding box center [945, 283] width 93 height 11
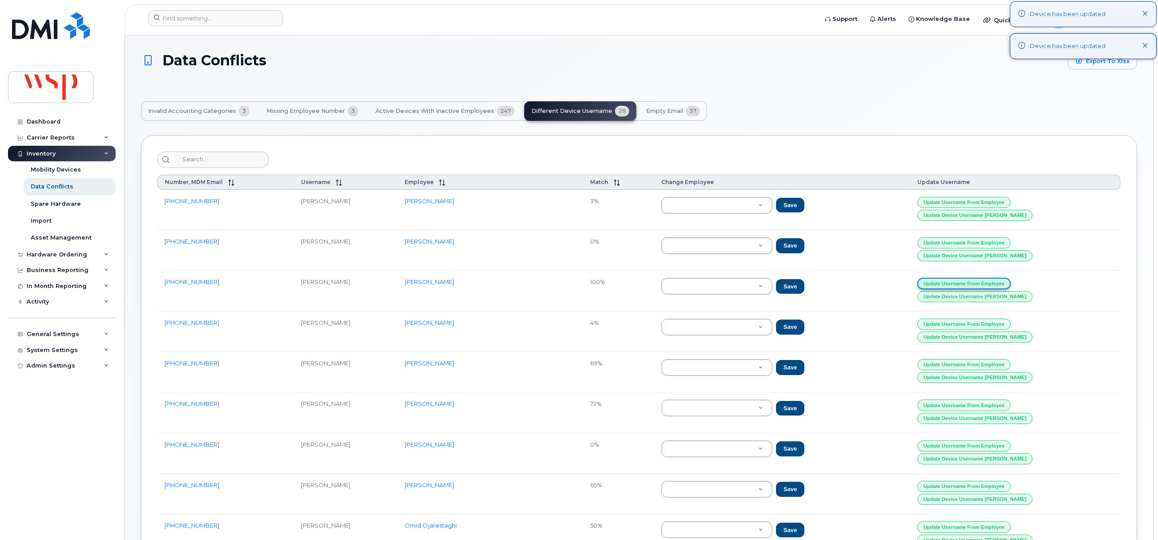
click at [987, 285] on button "Update Username from Employee" at bounding box center [963, 283] width 93 height 11
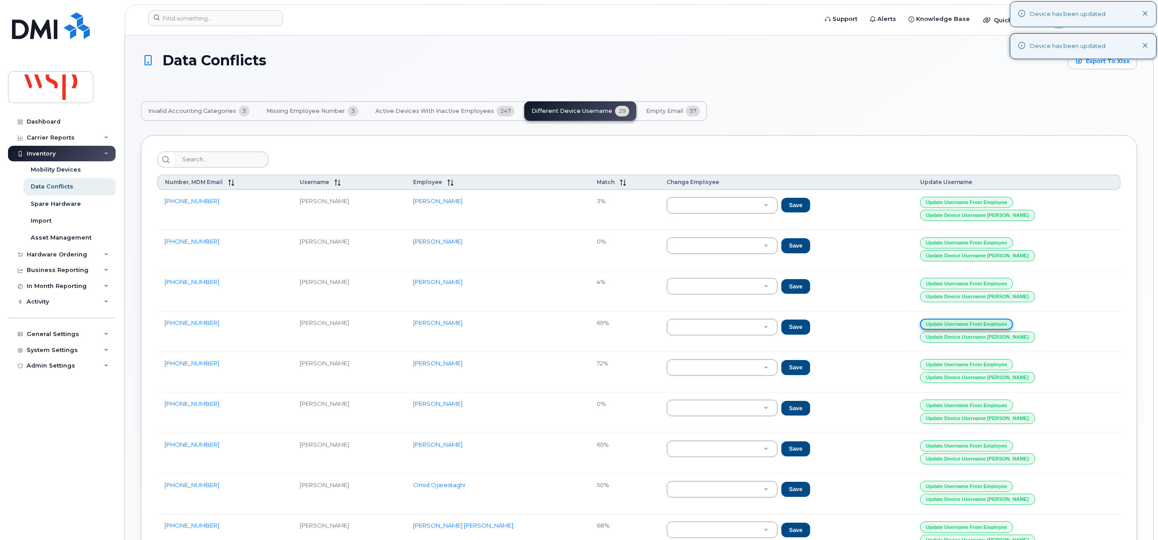
click at [968, 327] on button "Update Username from Employee" at bounding box center [966, 324] width 93 height 11
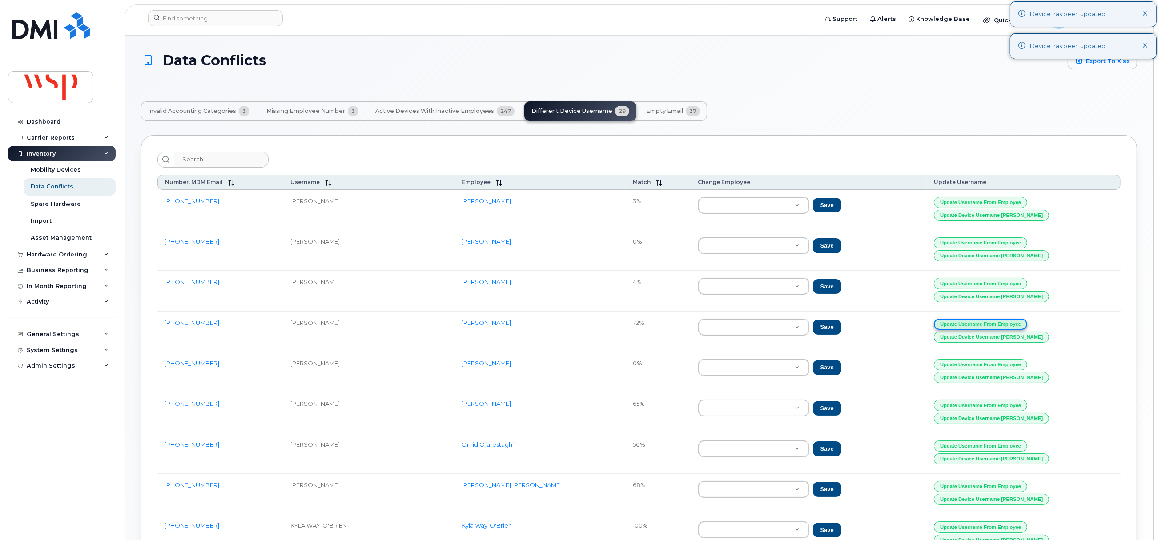
click at [968, 326] on button "Update Username from Employee" at bounding box center [980, 324] width 93 height 11
click at [972, 368] on button "Update Username from Employee" at bounding box center [980, 364] width 93 height 11
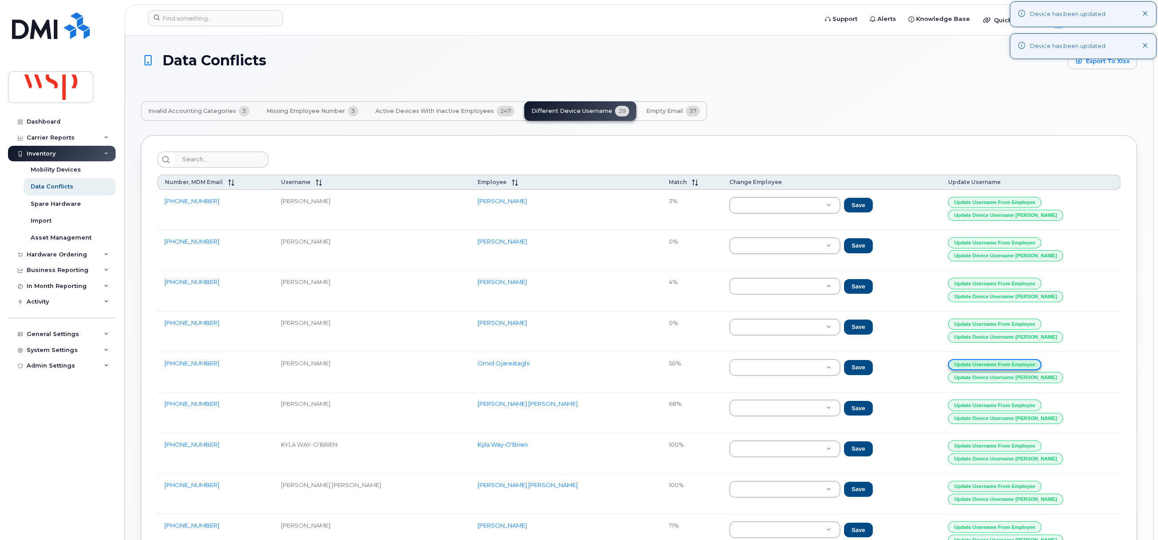
click at [972, 368] on button "Update Username from Employee" at bounding box center [994, 364] width 93 height 11
click at [971, 379] on button "Update Device Username [PERSON_NAME]" at bounding box center [1005, 377] width 115 height 11
click at [999, 368] on button "Update Username from Employee" at bounding box center [994, 364] width 93 height 11
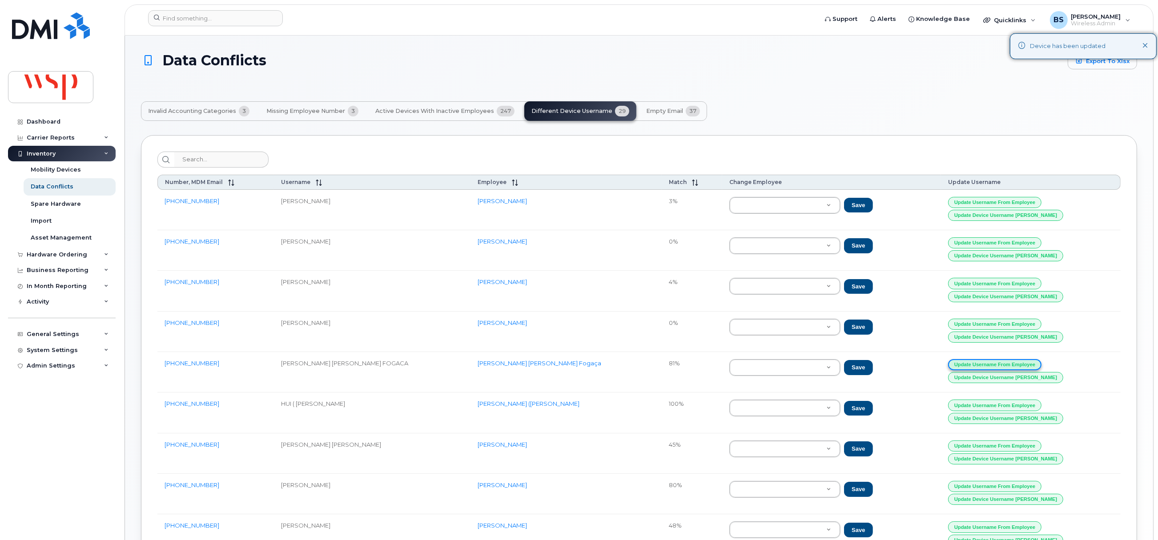
click at [999, 368] on button "Update Username from Employee" at bounding box center [994, 364] width 93 height 11
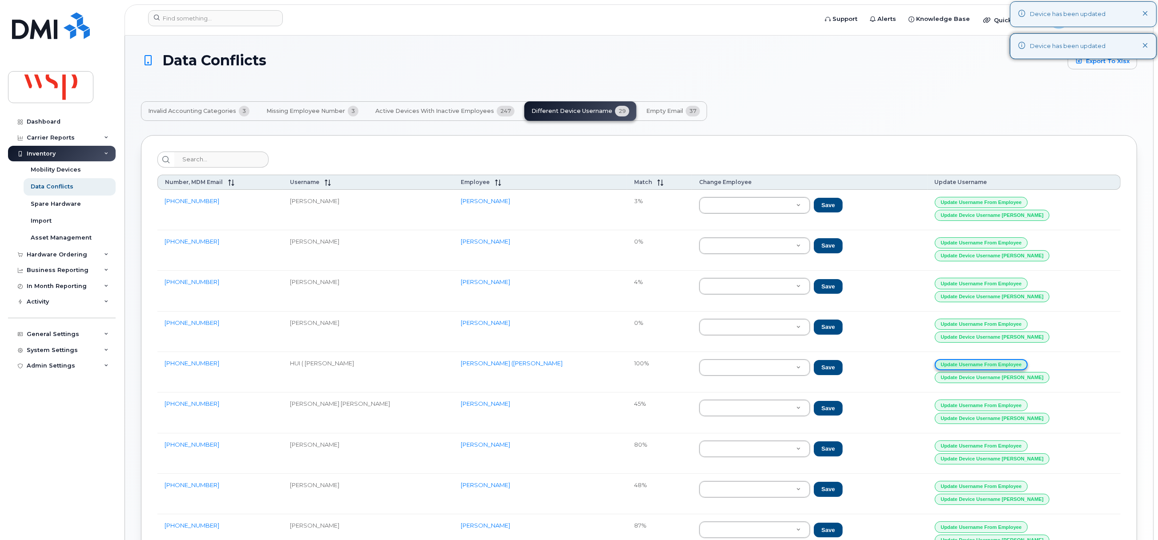
click at [998, 368] on button "Update Username from Employee" at bounding box center [981, 364] width 93 height 11
click at [997, 382] on button "Update Device Username [PERSON_NAME]" at bounding box center [991, 377] width 115 height 11
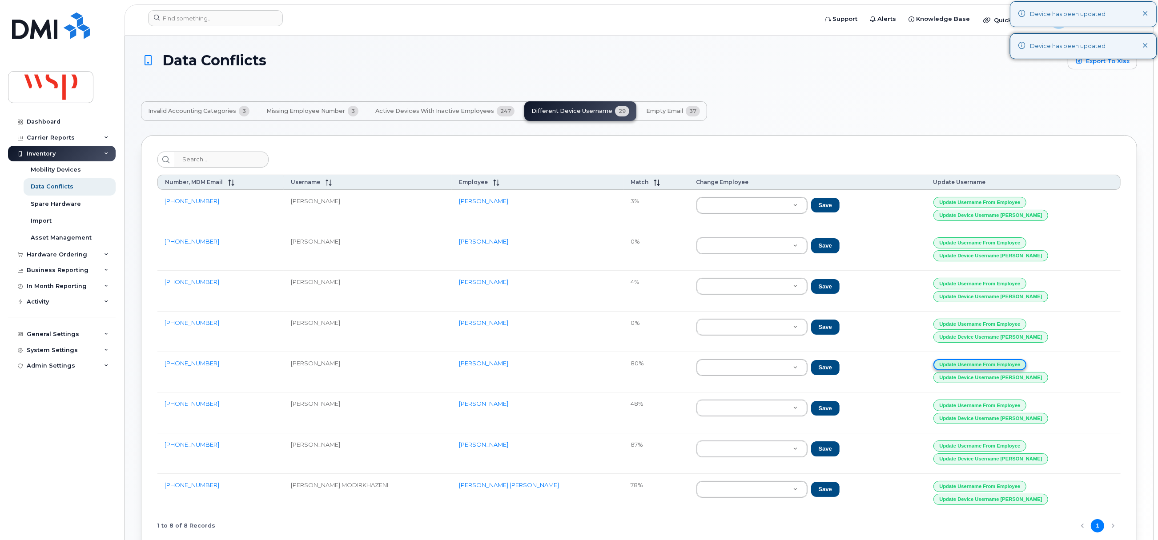
click at [988, 369] on button "Update Username from Employee" at bounding box center [979, 364] width 93 height 11
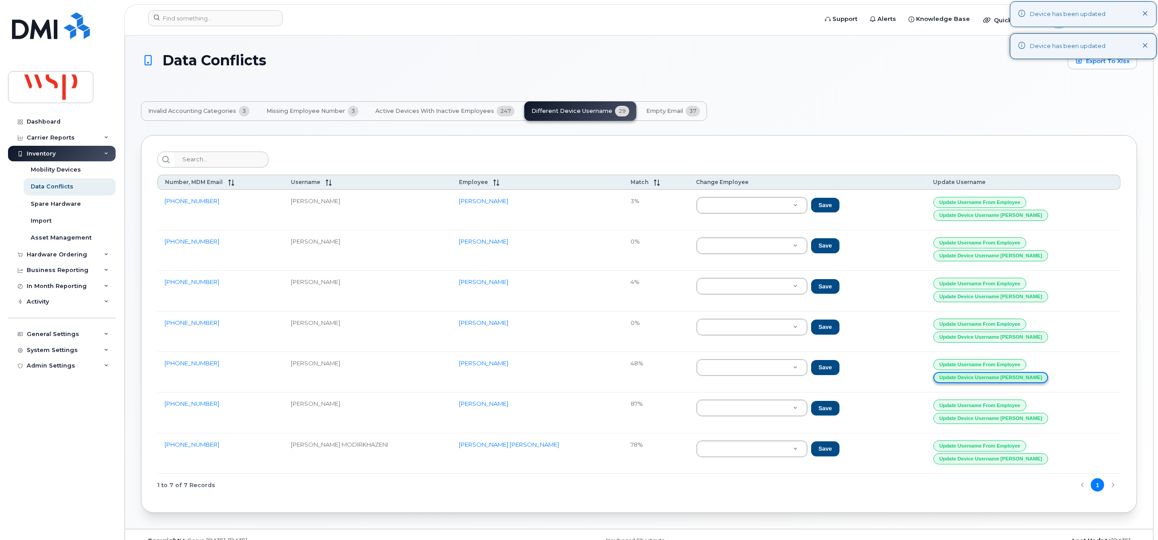
click at [980, 381] on button "Update Device Username [PERSON_NAME]" at bounding box center [990, 377] width 115 height 11
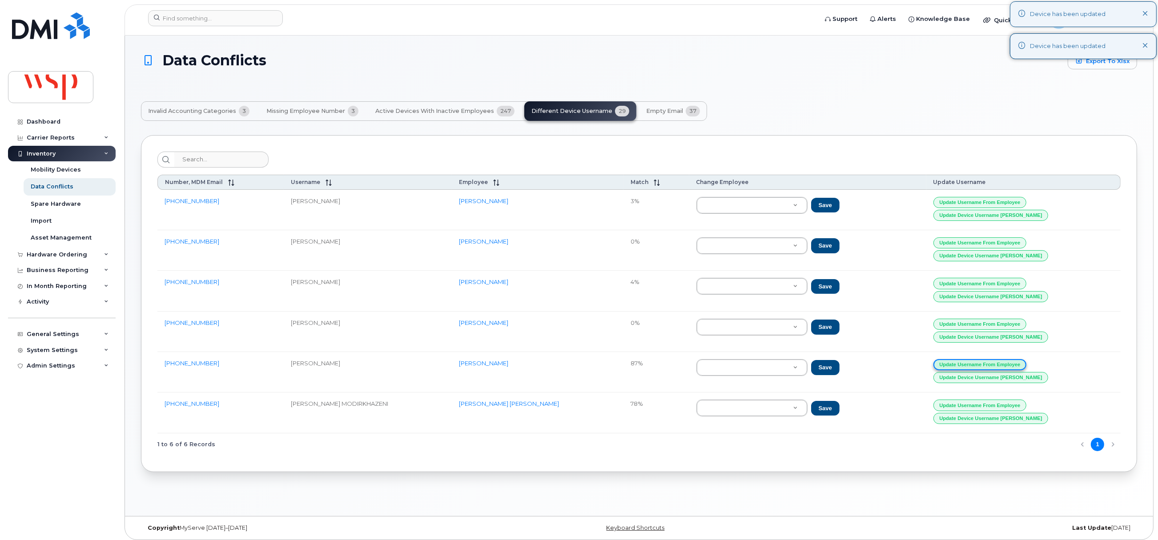
click at [984, 370] on button "Update Username from Employee" at bounding box center [979, 364] width 93 height 11
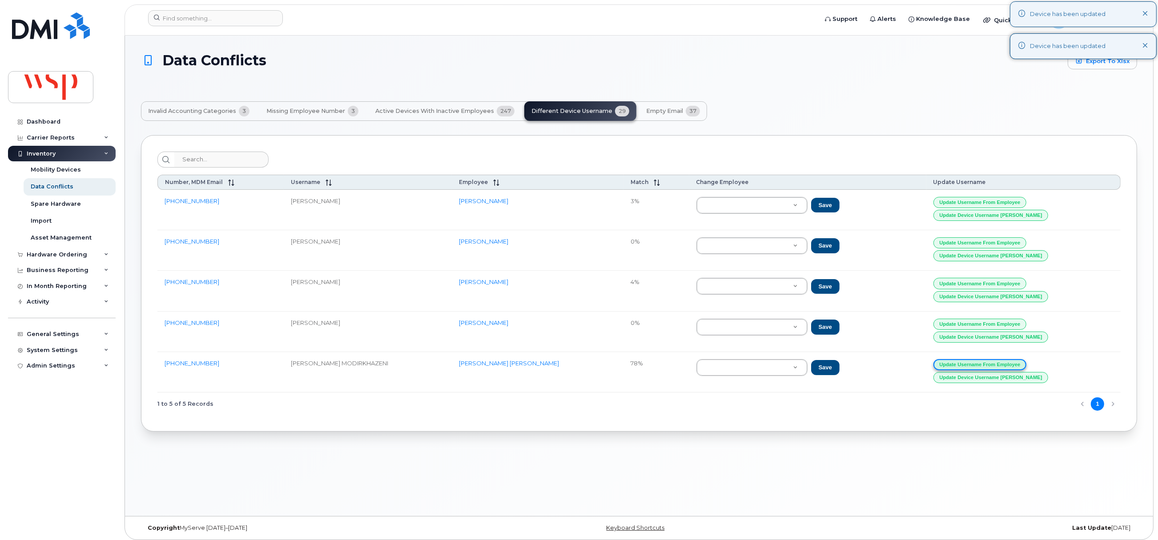
click at [984, 370] on button "Update Username from Employee" at bounding box center [979, 364] width 93 height 11
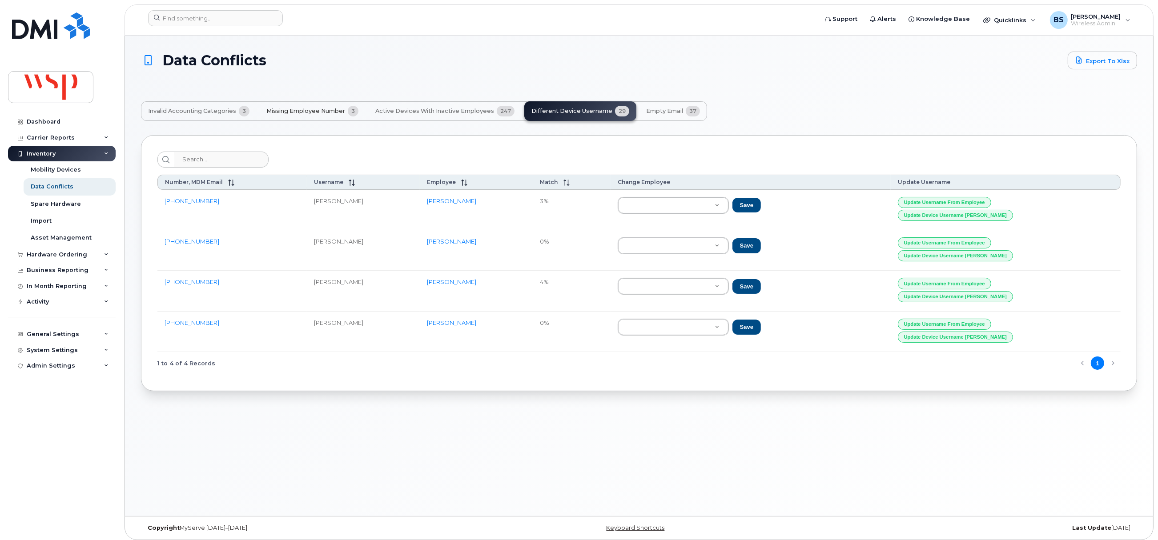
click at [319, 108] on span "Missing Employee Number" at bounding box center [305, 111] width 79 height 7
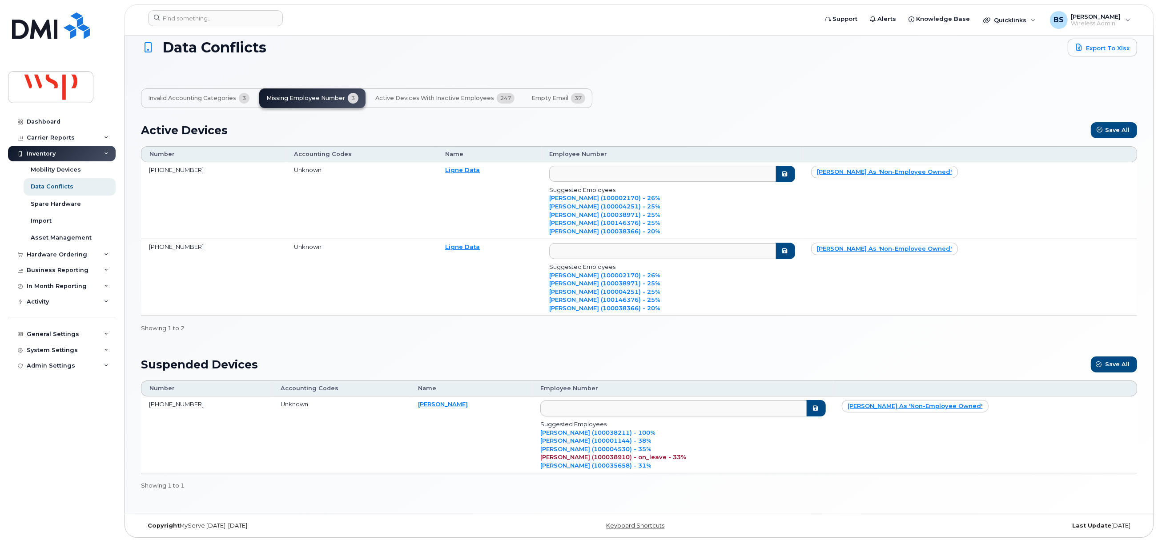
scroll to position [17, 0]
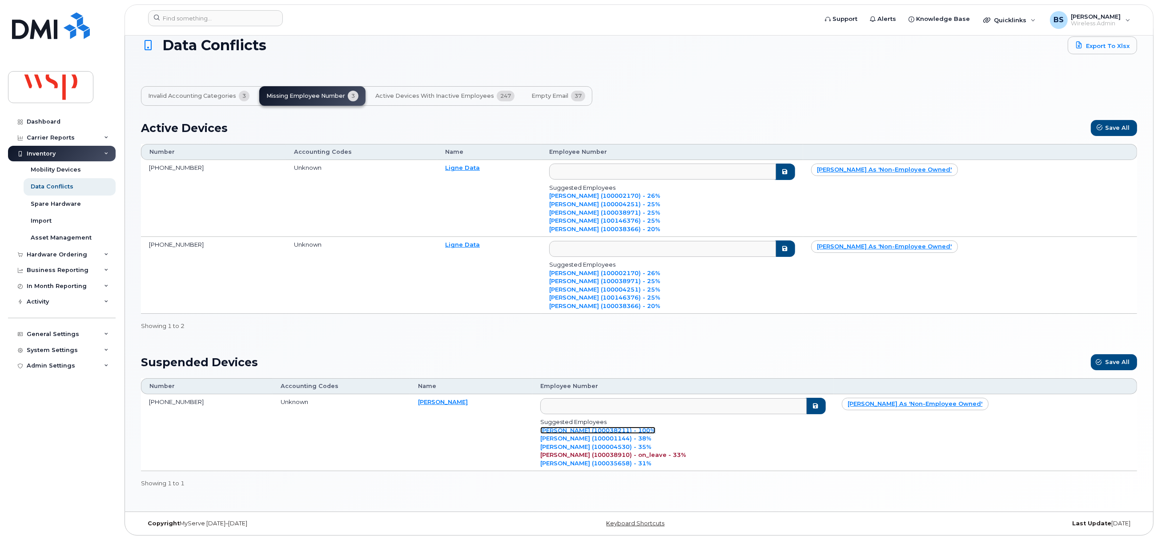
click at [577, 431] on link "[PERSON_NAME] (100038211) - 100%" at bounding box center [597, 430] width 115 height 7
type input "100038211"
click at [1121, 362] on span "Save All" at bounding box center [1117, 362] width 24 height 8
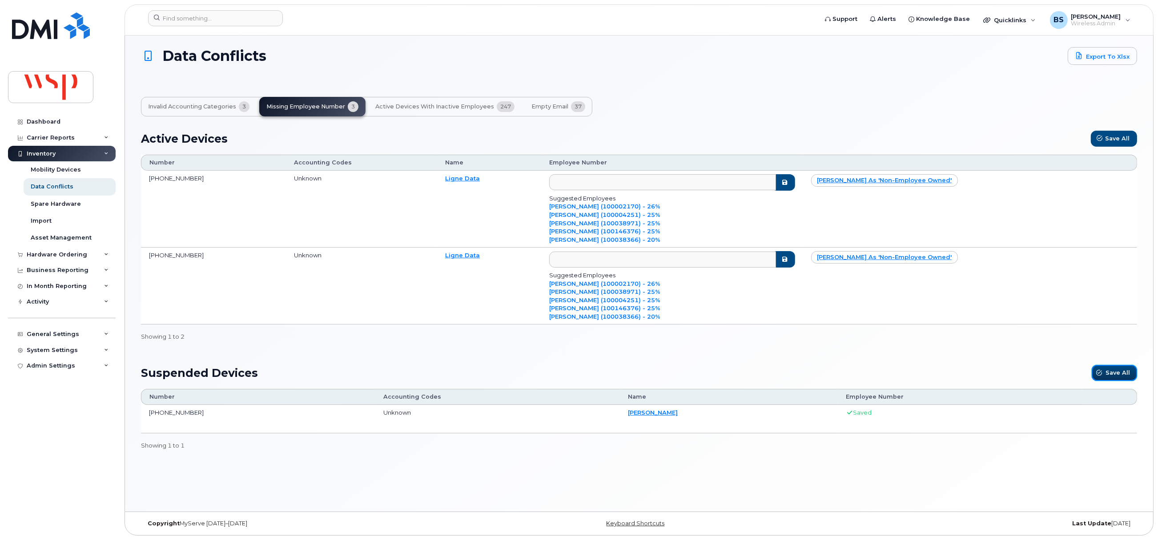
scroll to position [4, 0]
click at [189, 105] on span "Invalid Accounting Categories" at bounding box center [192, 106] width 88 height 7
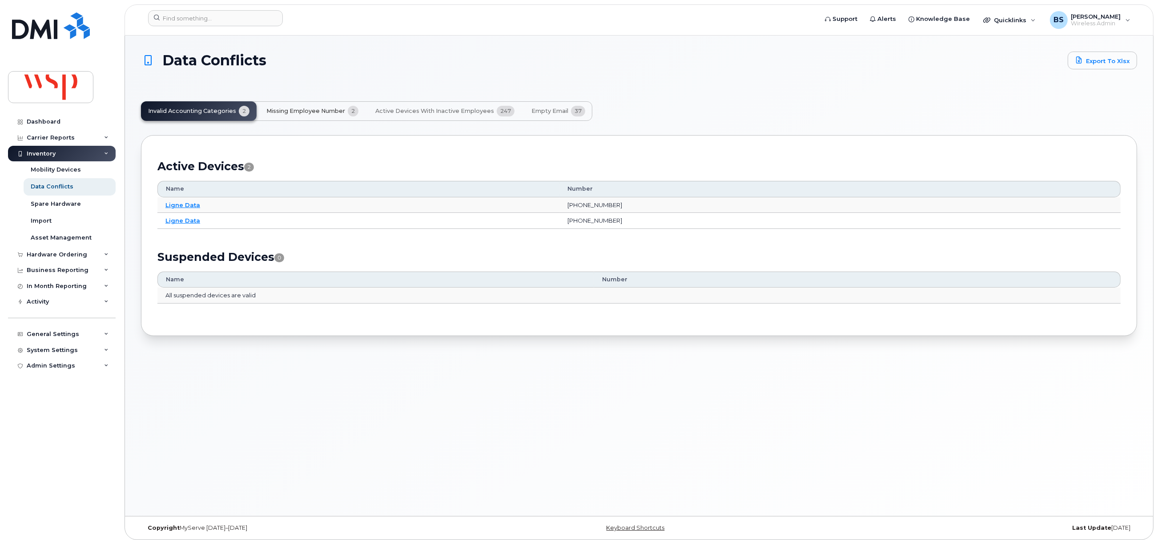
click at [323, 111] on span "Missing Employee Number" at bounding box center [305, 111] width 79 height 7
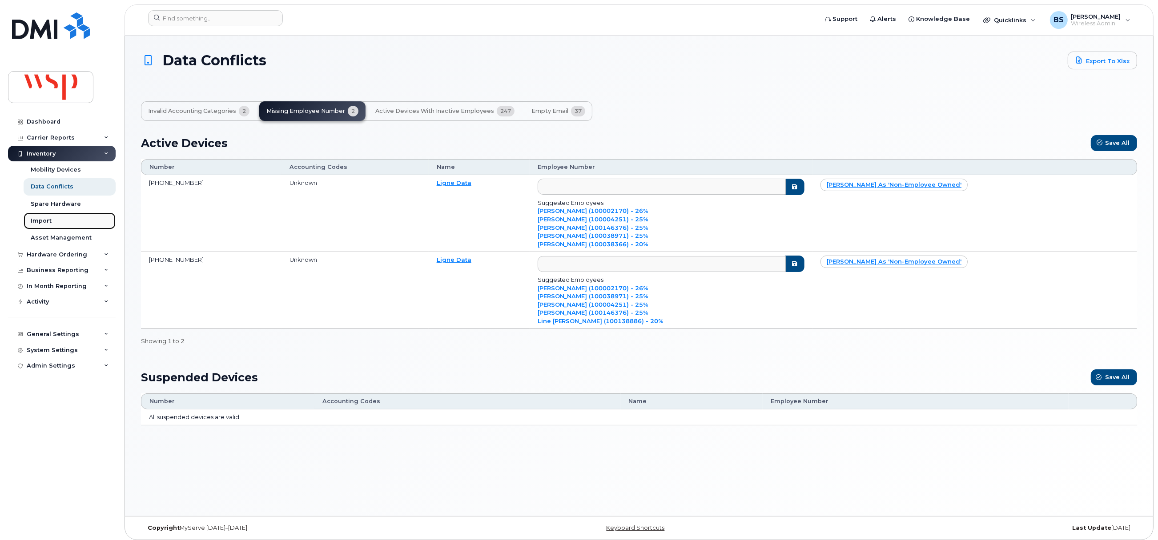
click at [40, 218] on div "Import" at bounding box center [41, 221] width 21 height 8
